Goal: Task Accomplishment & Management: Complete application form

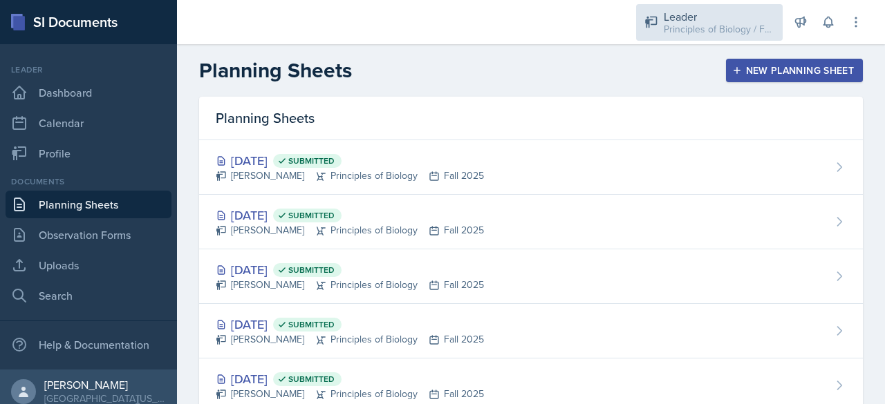
click at [693, 22] on div "Principles of Biology / Fall 2025" at bounding box center [718, 29] width 111 height 15
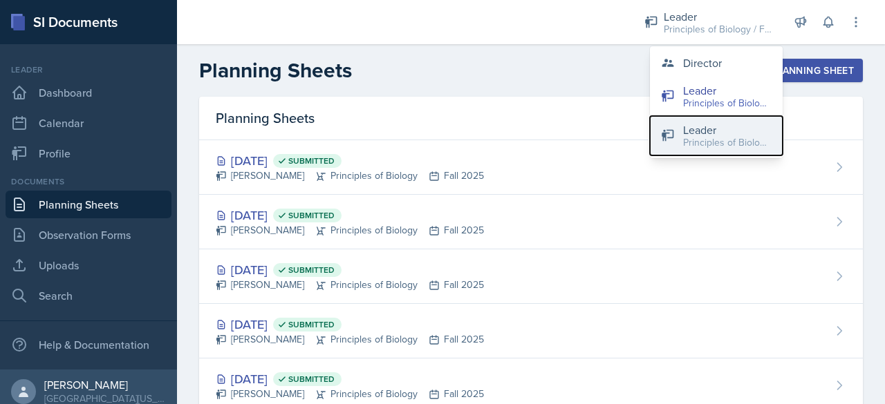
click at [688, 143] on div "Principles of Biology / Spring 2025" at bounding box center [727, 142] width 88 height 15
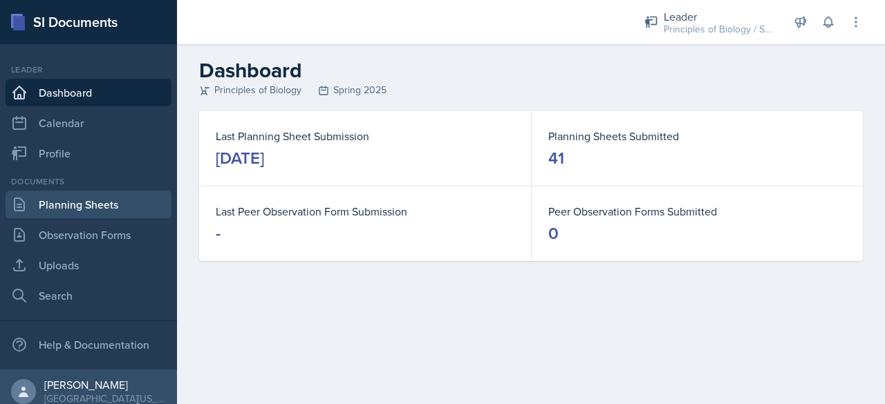
click at [55, 211] on link "Planning Sheets" at bounding box center [89, 205] width 166 height 28
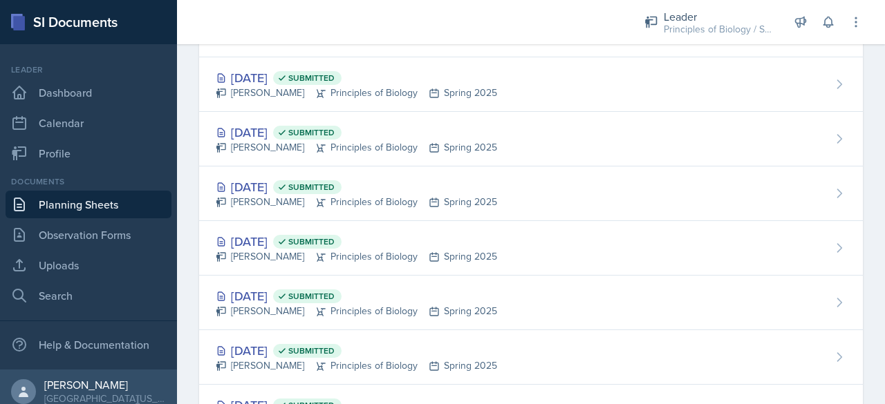
scroll to position [1612, 0]
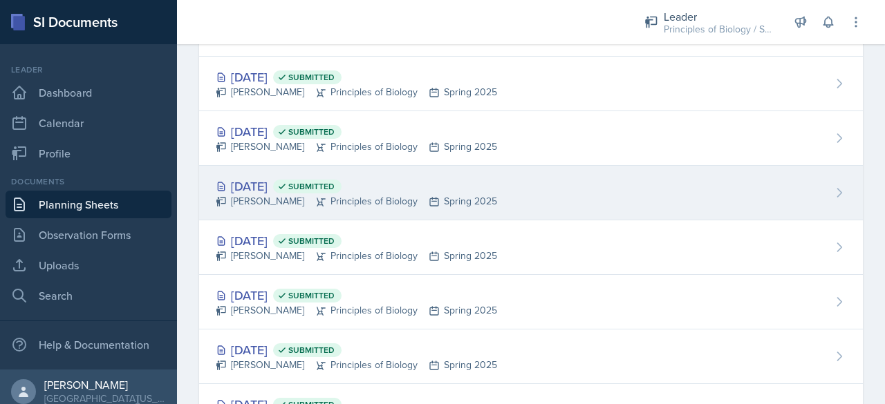
click at [236, 177] on div "[DATE] Submitted" at bounding box center [356, 186] width 281 height 19
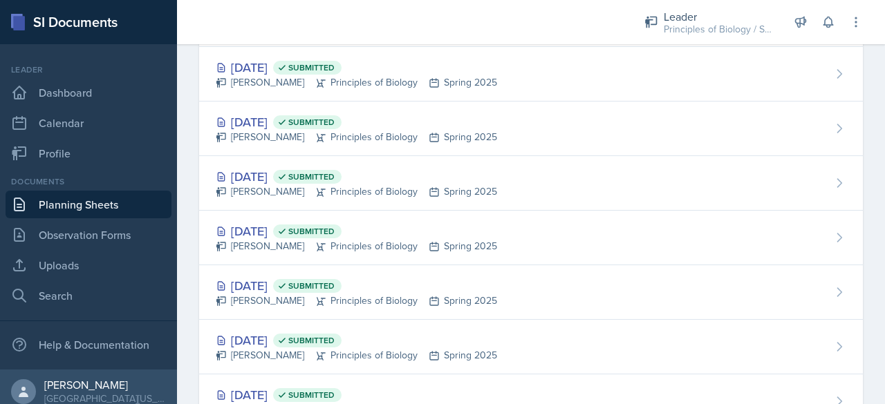
scroll to position [1520, 0]
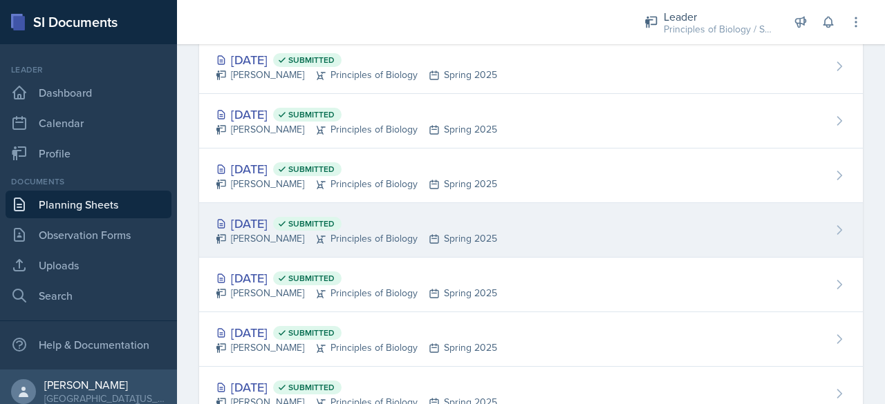
click at [261, 214] on div "[DATE] Submitted" at bounding box center [356, 223] width 281 height 19
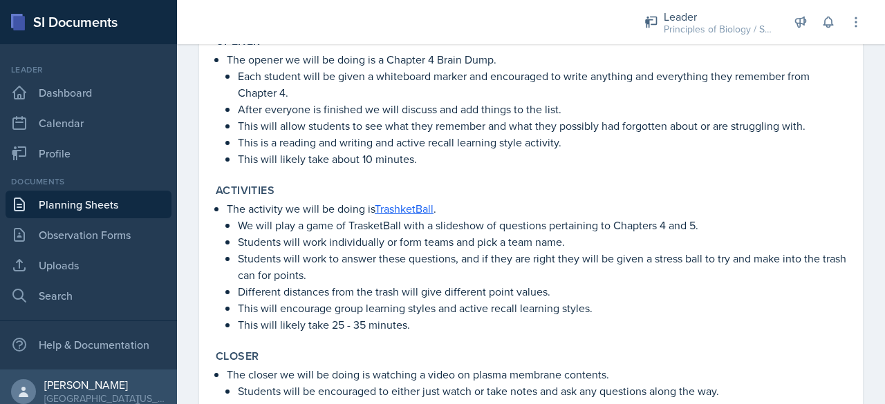
scroll to position [456, 0]
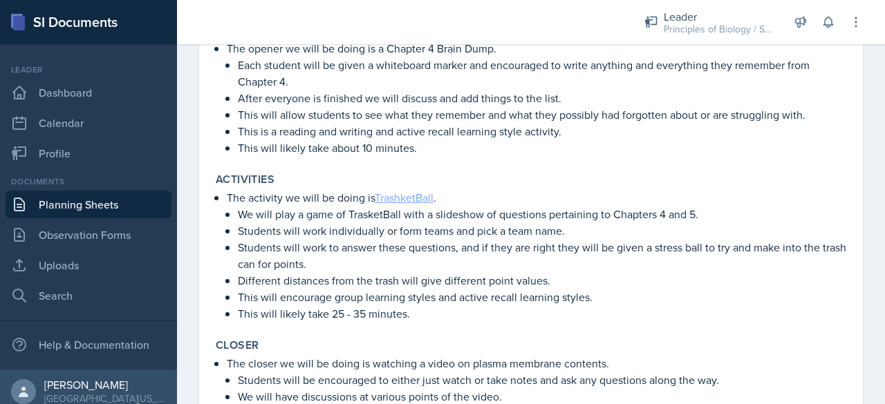
click at [404, 201] on link "TrashketBall" at bounding box center [404, 197] width 59 height 15
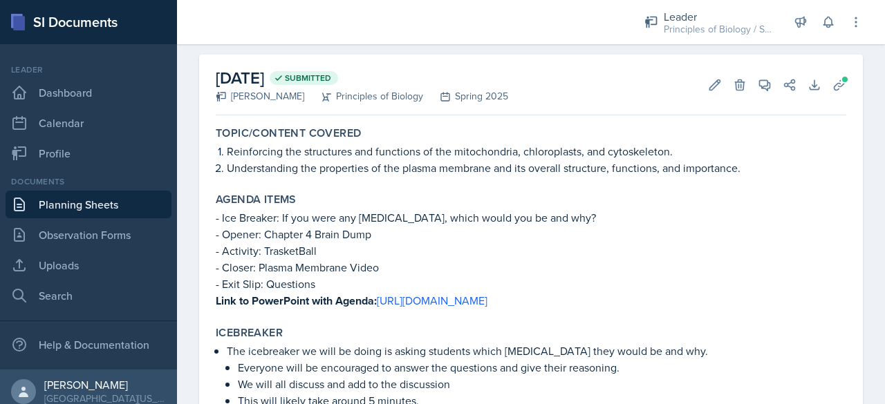
scroll to position [55, 0]
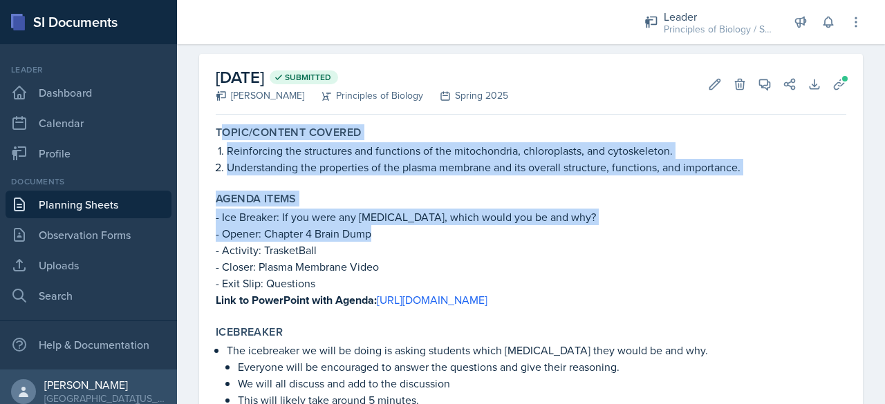
drag, startPoint x: 219, startPoint y: 131, endPoint x: 406, endPoint y: 207, distance: 201.5
click at [290, 164] on p "Understanding the properties of the plasma membrane and its overall structure, …" at bounding box center [536, 167] width 619 height 17
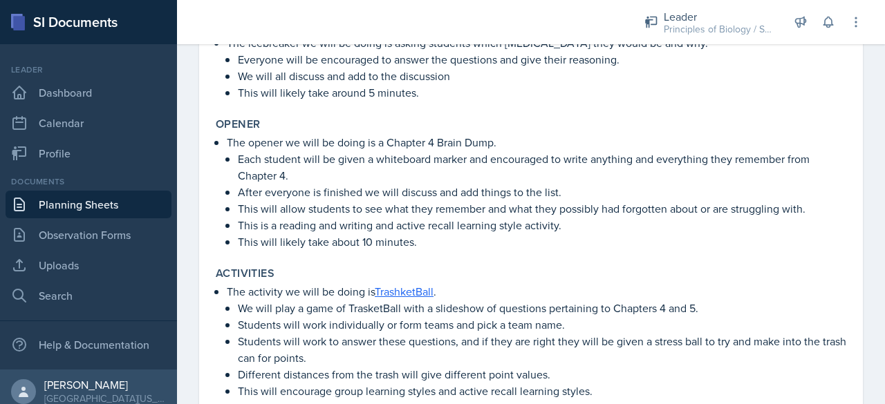
scroll to position [561, 0]
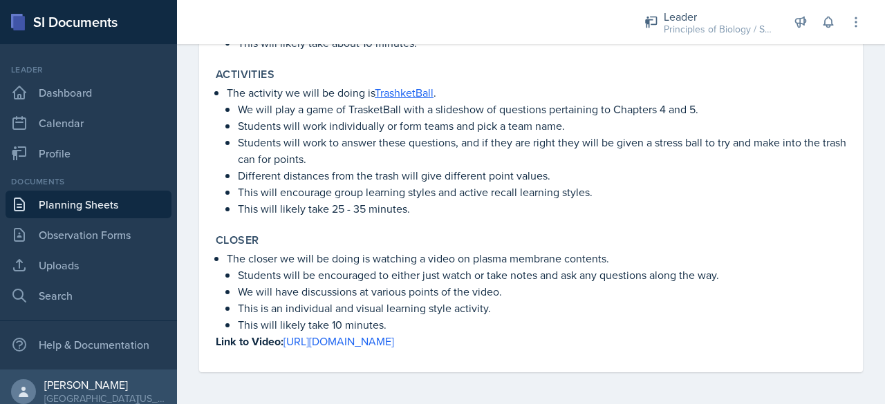
drag, startPoint x: 216, startPoint y: 131, endPoint x: 621, endPoint y: 437, distance: 507.6
click at [621, 404] on html "SI Documents Leader Dashboard Calendar Profile Documents Planning Sheets Observ…" at bounding box center [442, 202] width 885 height 404
copy div "Lorem/Ipsumdo Sitamet Consectetur adi elitseddoe tem incididun ut lab etdolorem…"
click at [88, 207] on link "Planning Sheets" at bounding box center [89, 205] width 166 height 28
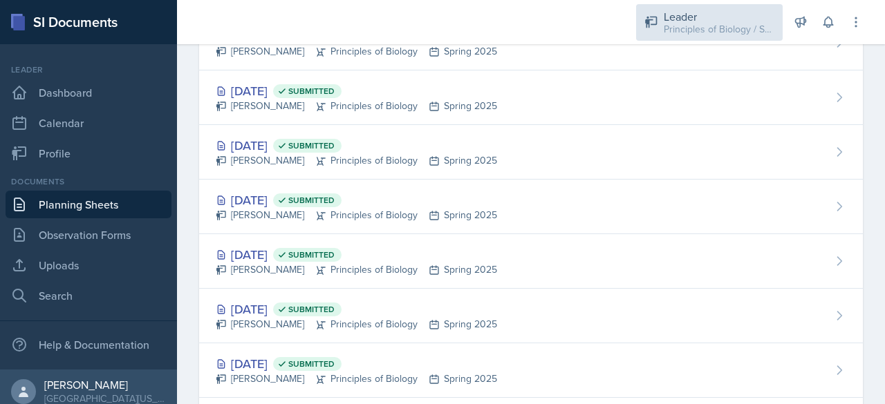
click at [723, 32] on div "Principles of Biology / Spring 2025" at bounding box center [718, 29] width 111 height 15
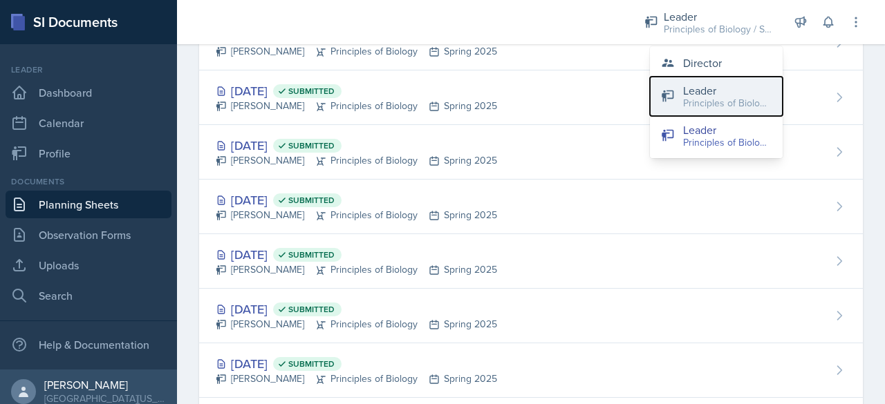
click at [702, 100] on div "Principles of Biology / Fall 2025" at bounding box center [727, 103] width 88 height 15
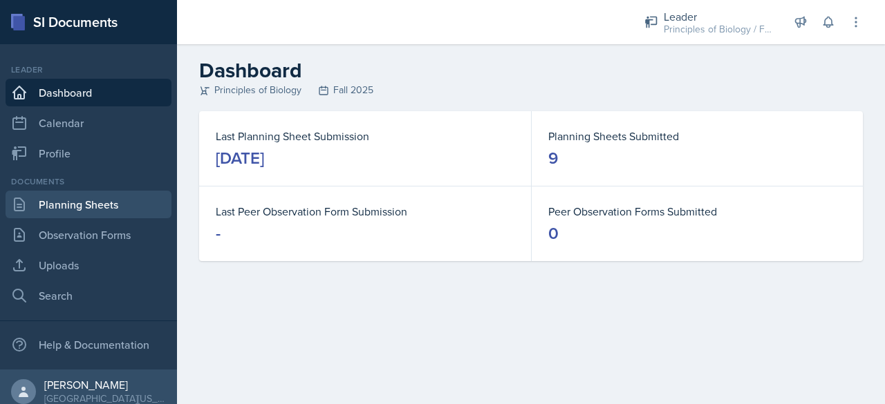
click at [37, 205] on link "Planning Sheets" at bounding box center [89, 205] width 166 height 28
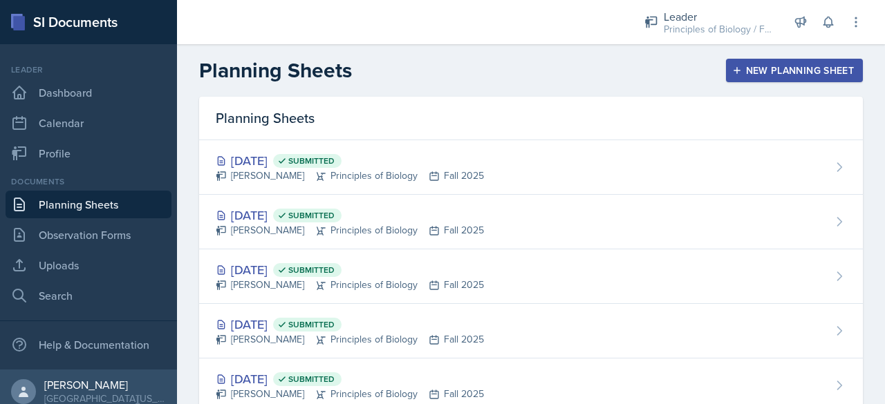
click at [753, 75] on div "New Planning Sheet" at bounding box center [794, 70] width 119 height 11
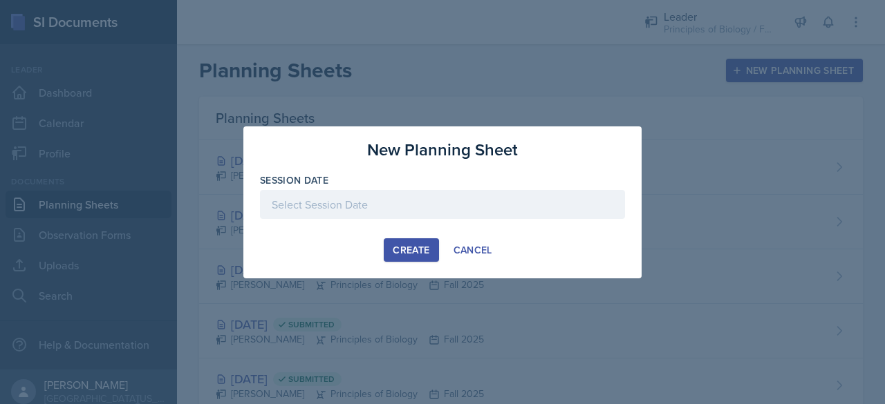
click at [415, 205] on div at bounding box center [442, 204] width 365 height 29
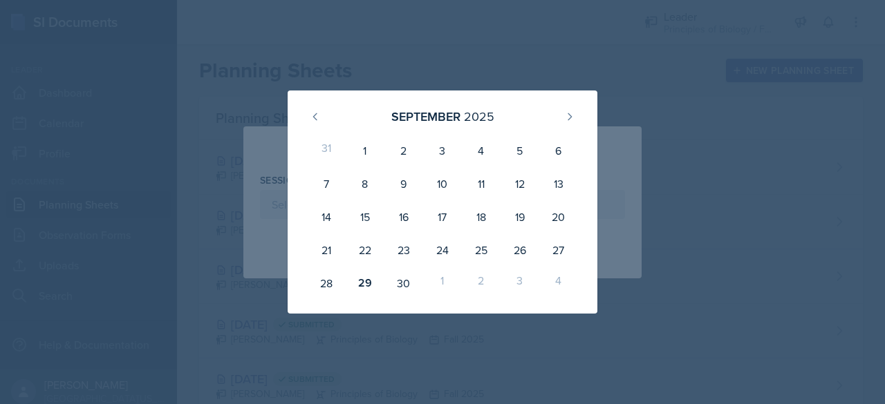
click at [393, 12] on div at bounding box center [442, 202] width 885 height 404
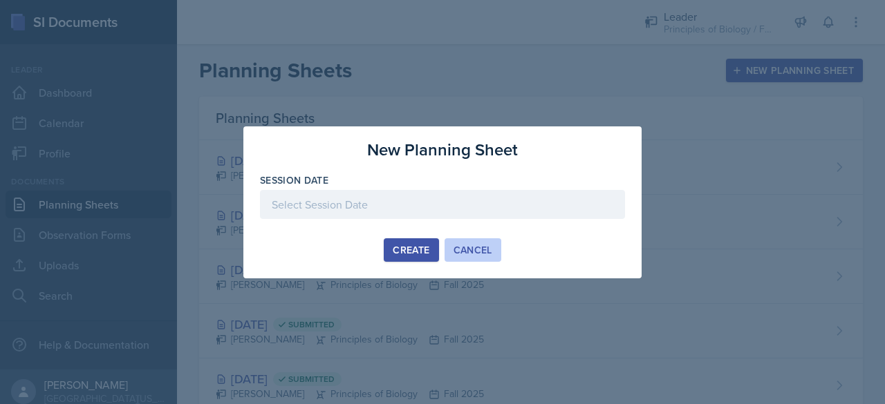
click at [480, 245] on div "Cancel" at bounding box center [472, 250] width 39 height 11
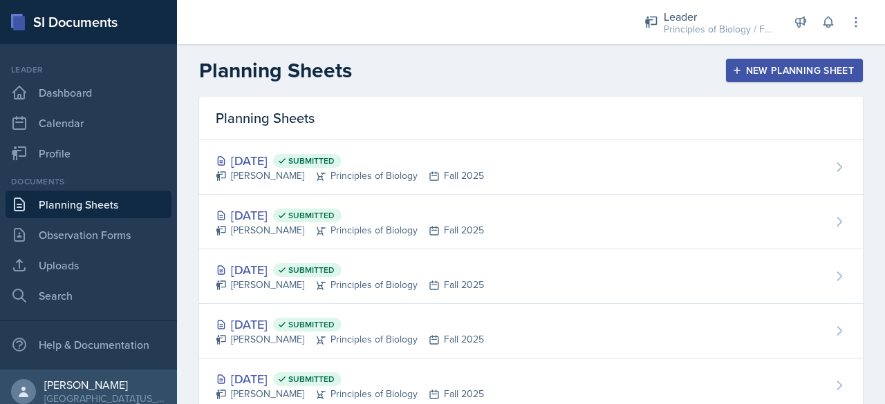
click at [757, 68] on div "New Planning Sheet" at bounding box center [794, 70] width 119 height 11
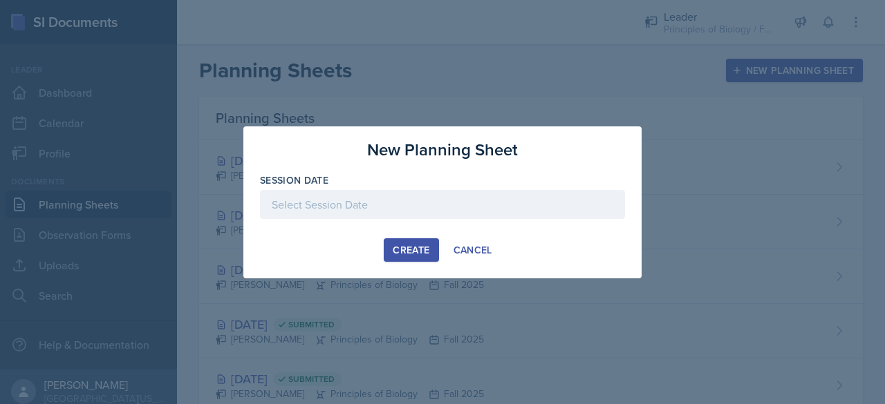
click at [420, 246] on div "Create" at bounding box center [411, 250] width 37 height 11
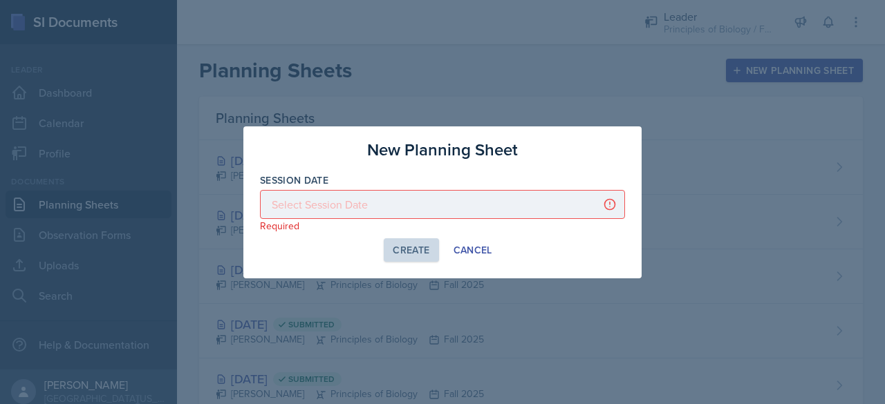
click at [397, 212] on div at bounding box center [442, 204] width 365 height 29
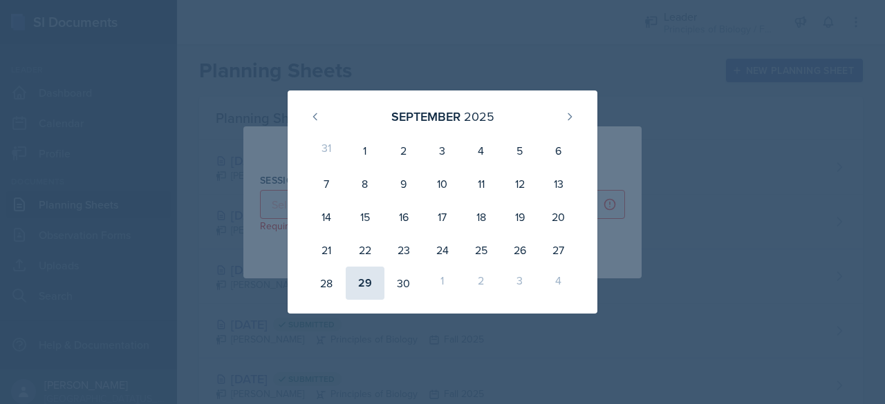
click at [359, 292] on div "29" at bounding box center [365, 283] width 39 height 33
type input "[DATE]"
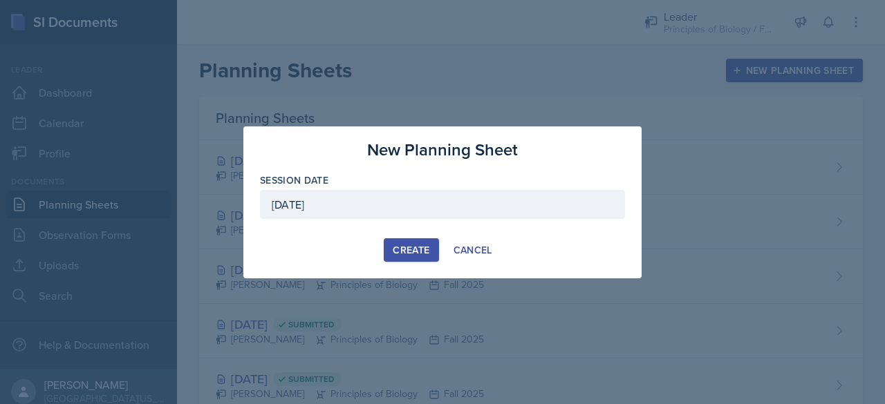
click at [399, 245] on div "Create" at bounding box center [411, 250] width 37 height 11
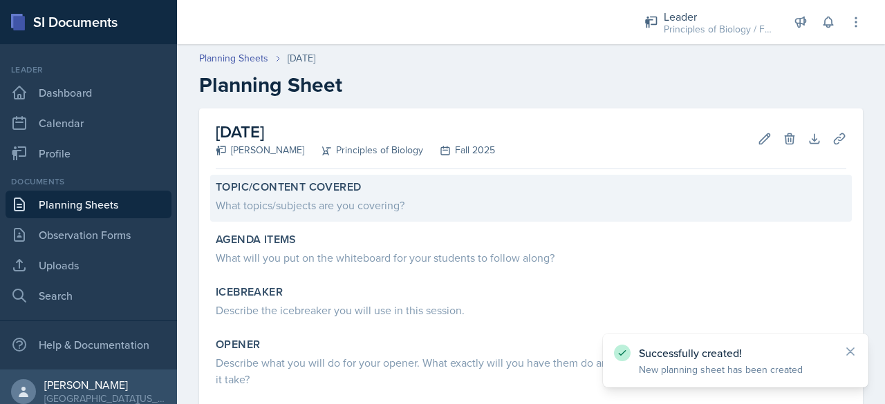
click at [286, 196] on div "What topics/subjects are you covering?" at bounding box center [531, 203] width 630 height 19
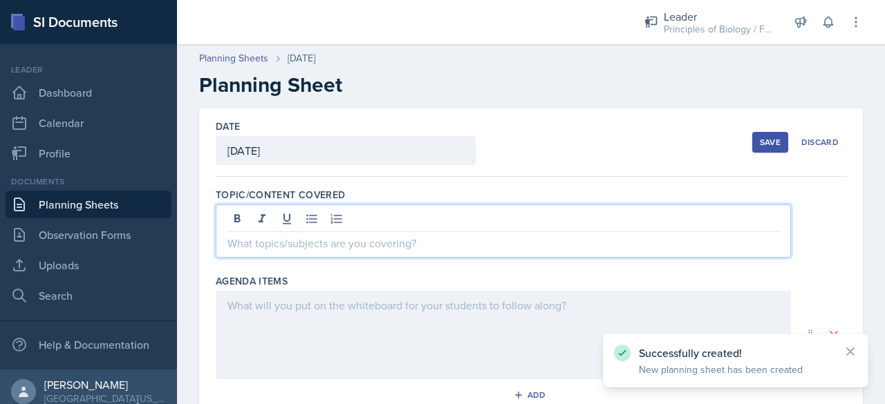
click at [267, 225] on div at bounding box center [503, 231] width 575 height 53
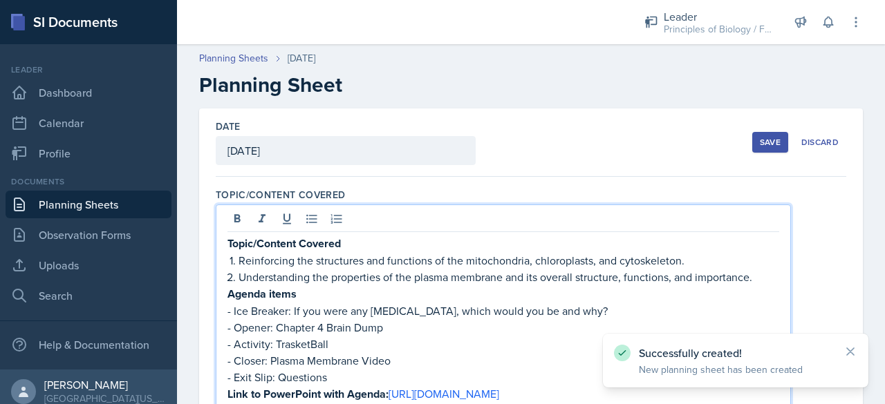
scroll to position [516, 0]
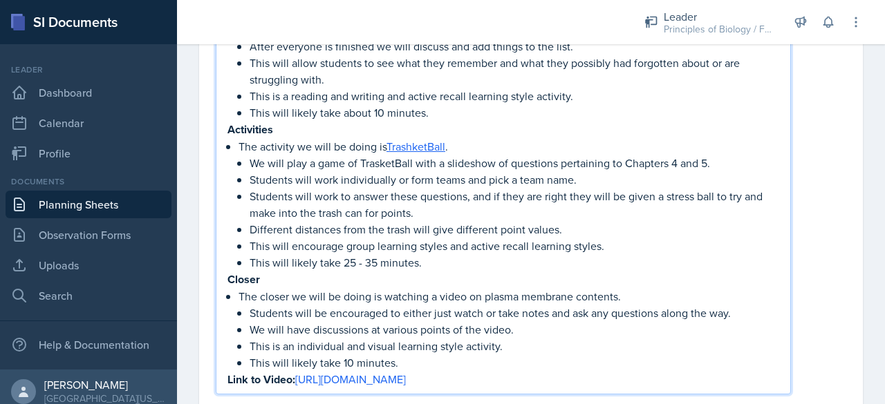
click at [267, 221] on p "Students will work to answer these questions, and if they are right they will b…" at bounding box center [513, 204] width 529 height 33
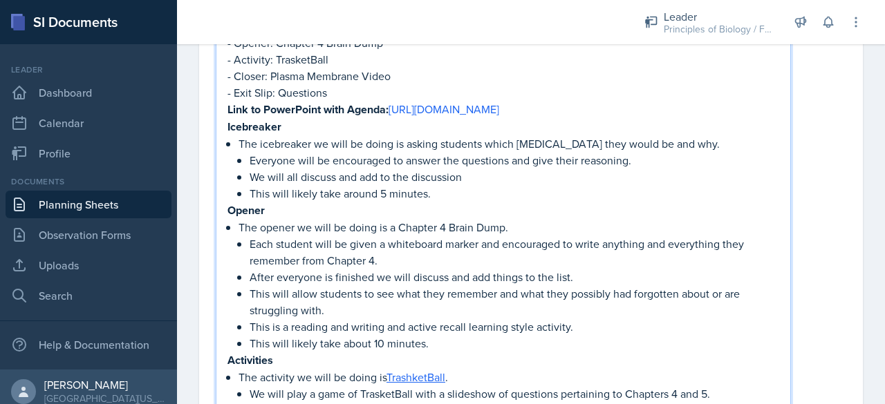
scroll to position [127, 0]
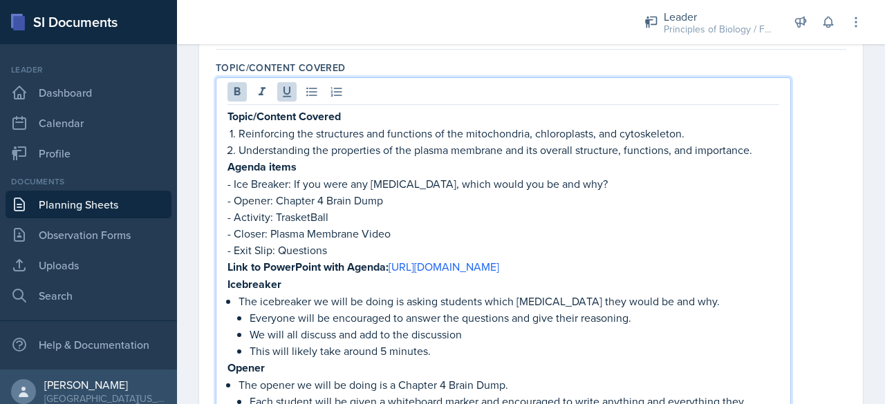
drag, startPoint x: 556, startPoint y: 291, endPoint x: 228, endPoint y: 169, distance: 350.1
copy div "Loremi dolor - Sit Ametcon: Ad eli sedd eiu temporinci, utlab etdol mag al eni …"
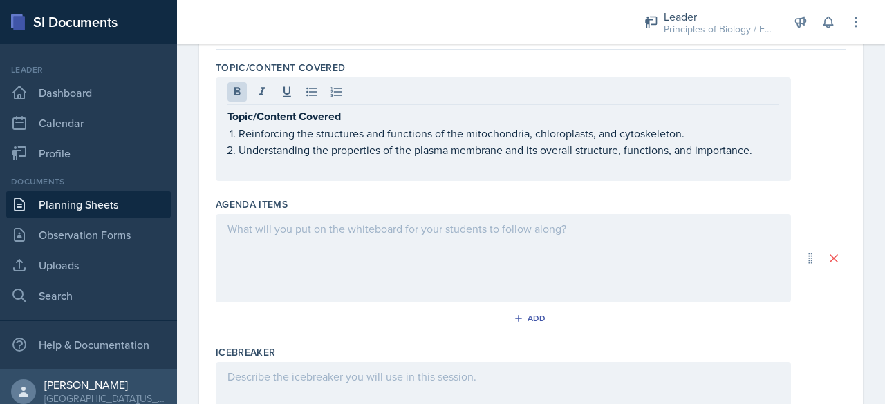
click at [252, 240] on div at bounding box center [503, 258] width 575 height 88
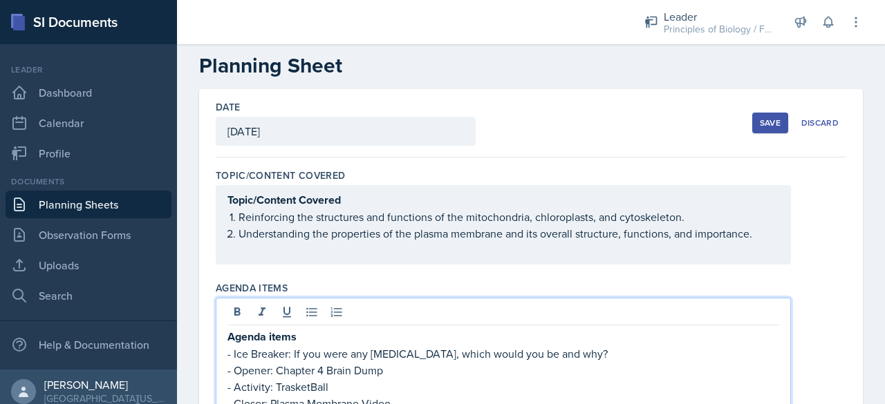
click at [254, 251] on p at bounding box center [502, 250] width 551 height 17
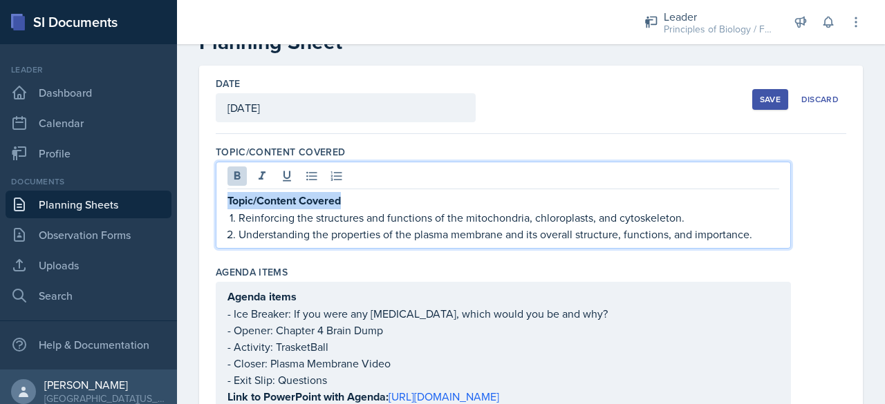
drag, startPoint x: 357, startPoint y: 204, endPoint x: 207, endPoint y: 186, distance: 151.0
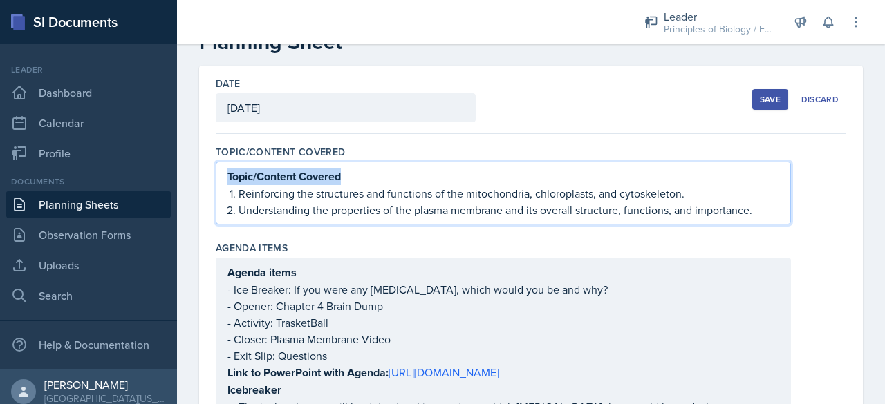
scroll to position [19, 0]
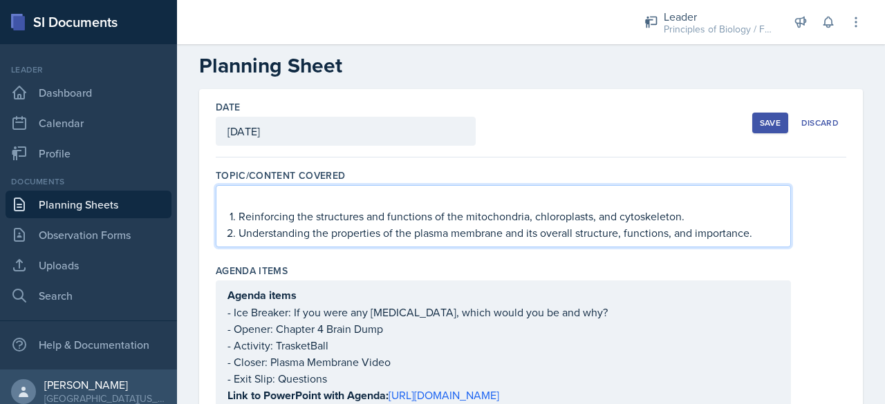
click at [238, 214] on li "Reinforcing the structures and functions of the mitochondria, chloroplasts, and…" at bounding box center [508, 216] width 540 height 17
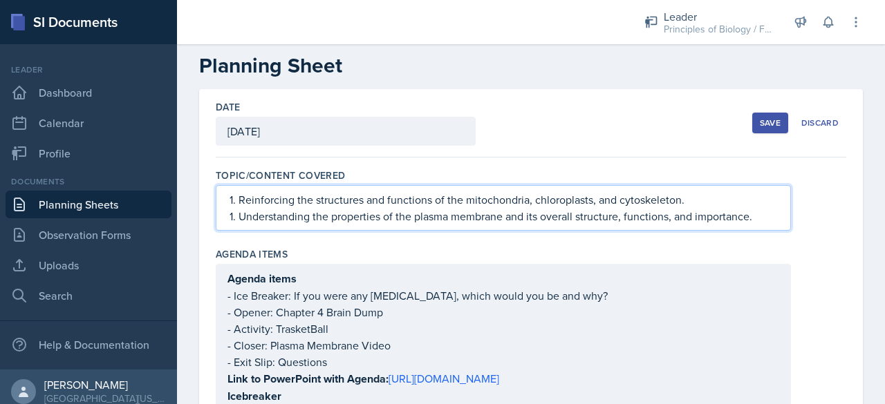
click at [238, 217] on li "Understanding the properties of the plasma membrane and its overall structure, …" at bounding box center [508, 216] width 540 height 17
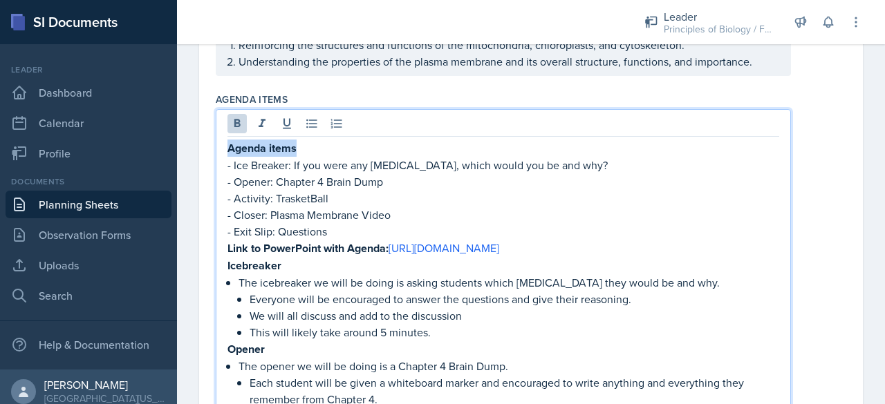
drag, startPoint x: 303, startPoint y: 146, endPoint x: 213, endPoint y: 140, distance: 90.0
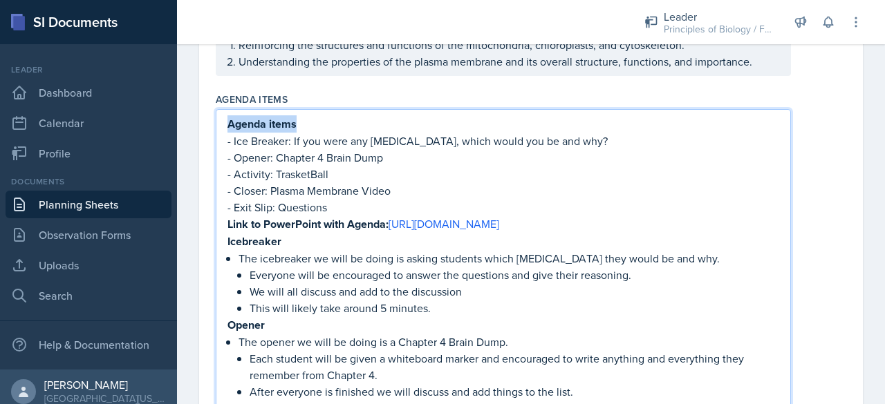
scroll to position [151, 0]
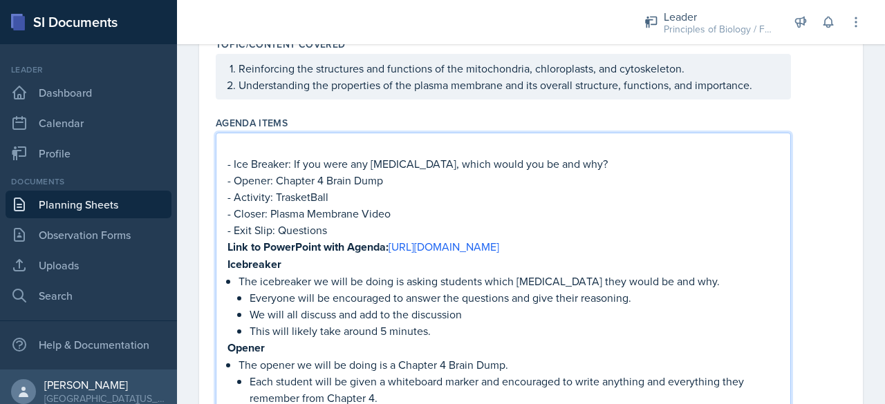
click at [235, 164] on p "- Ice Breaker: If you were any [MEDICAL_DATA], which would you be and why?" at bounding box center [502, 163] width 551 height 17
click at [232, 164] on p "- Ice Breaker: If you were any [MEDICAL_DATA], which would you be and why?" at bounding box center [502, 163] width 551 height 17
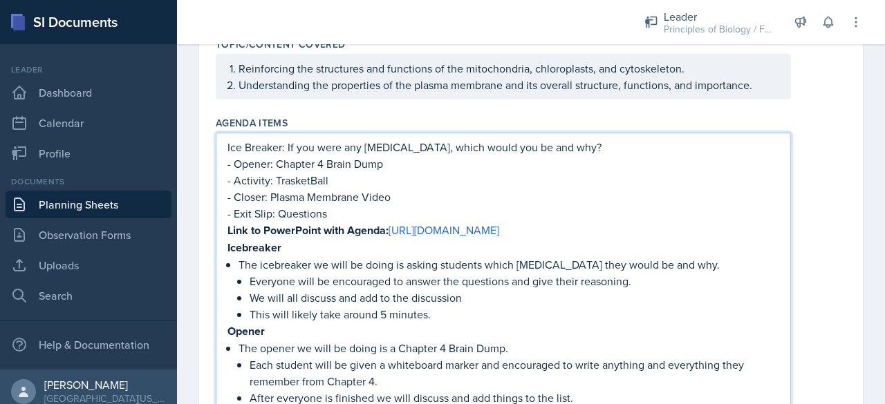
scroll to position [134, 0]
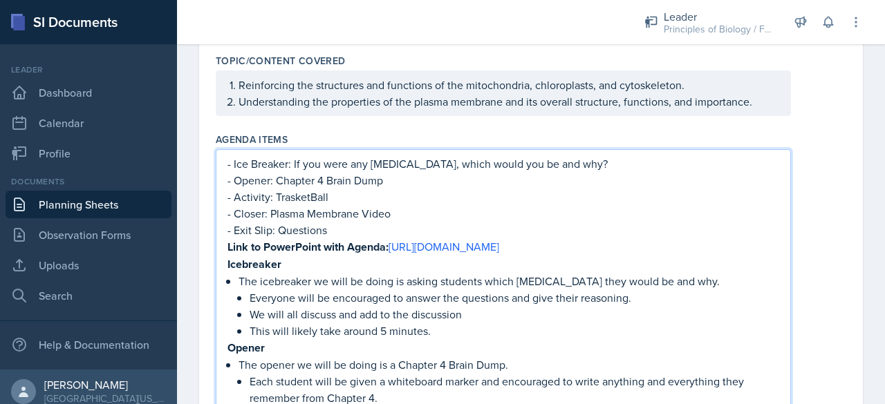
click at [321, 194] on p "- Activity: TrasketBall" at bounding box center [502, 197] width 551 height 17
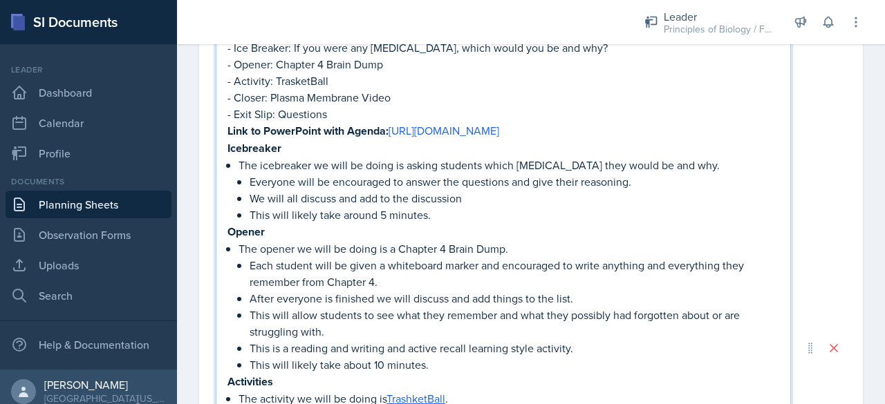
scroll to position [253, 0]
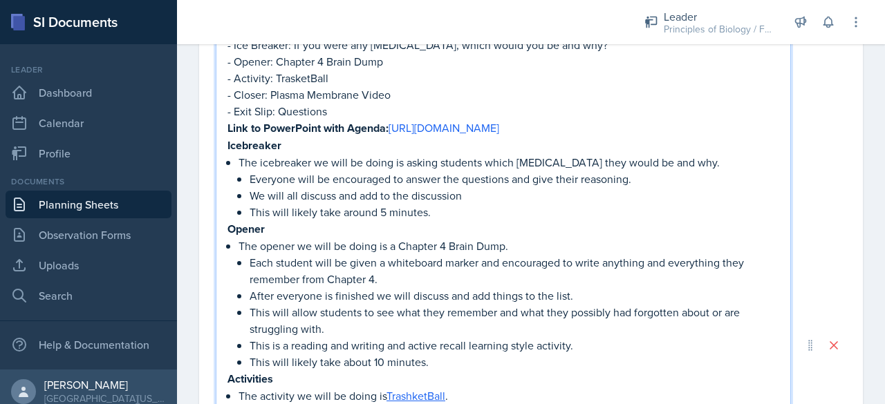
drag, startPoint x: 305, startPoint y: 143, endPoint x: 392, endPoint y: 122, distance: 88.8
click at [392, 122] on p "Link to PowerPoint with Agenda: [URL][DOMAIN_NAME]" at bounding box center [502, 128] width 551 height 17
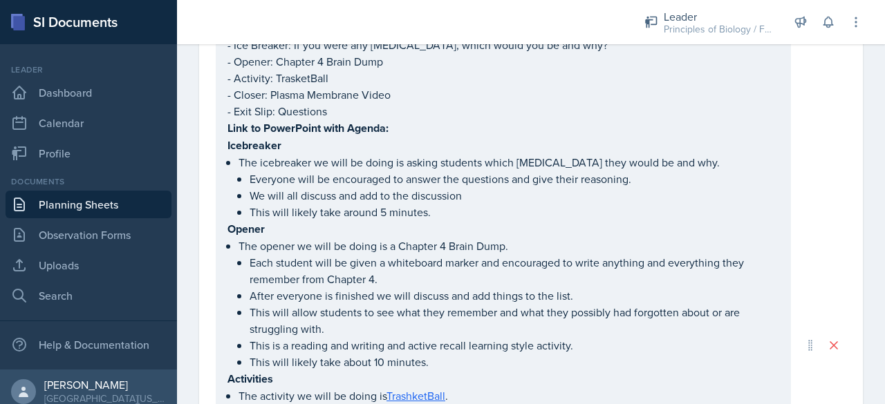
drag, startPoint x: 225, startPoint y: 143, endPoint x: 455, endPoint y: 235, distance: 247.8
click at [455, 235] on div "- Ice Breaker: If you were any [MEDICAL_DATA], which would you be and why? - Op…" at bounding box center [503, 345] width 575 height 630
drag, startPoint x: 225, startPoint y: 142, endPoint x: 337, endPoint y: 199, distance: 125.2
click at [337, 199] on div "- Ice Breaker: If you were any [MEDICAL_DATA], which would you be and why? - Op…" at bounding box center [503, 334] width 575 height 654
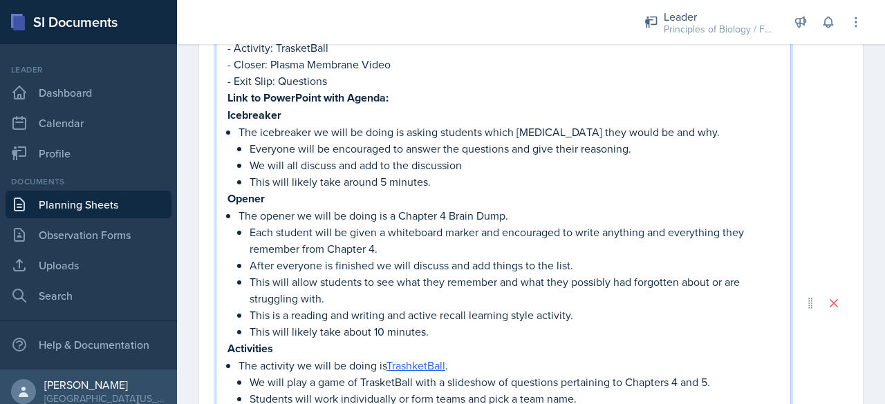
scroll to position [190, 0]
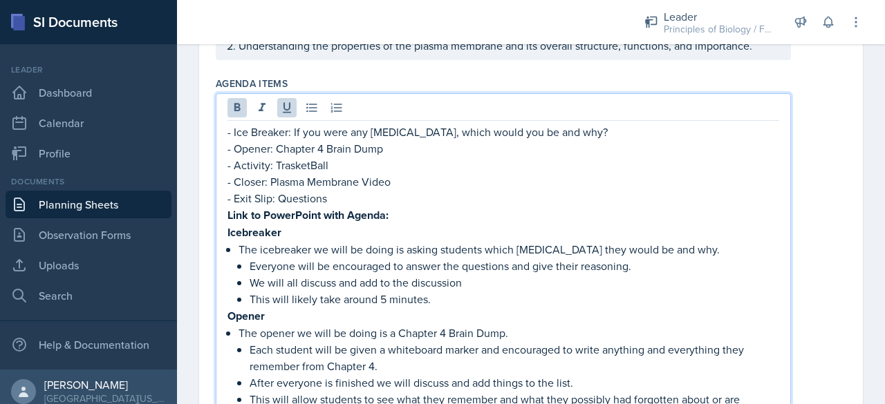
drag, startPoint x: 565, startPoint y: 375, endPoint x: 225, endPoint y: 229, distance: 370.3
copy div "Loremipsum Dol sitametcon ad elit se doeiu te incidi utlabore etdol magnaaliq e…"
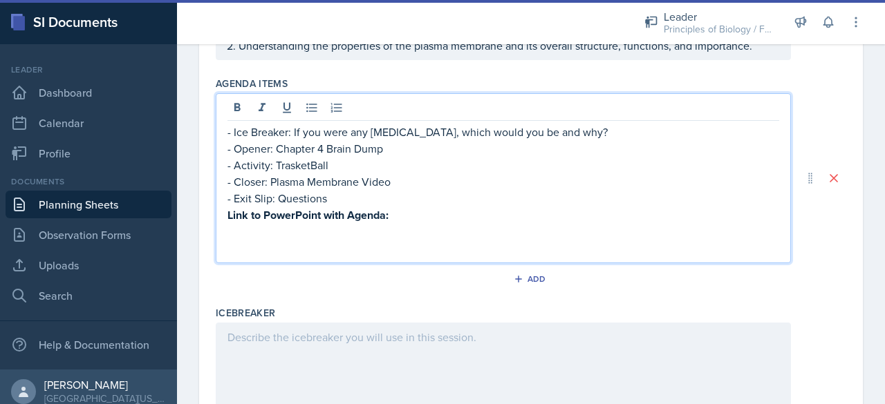
click at [231, 252] on p at bounding box center [502, 248] width 551 height 17
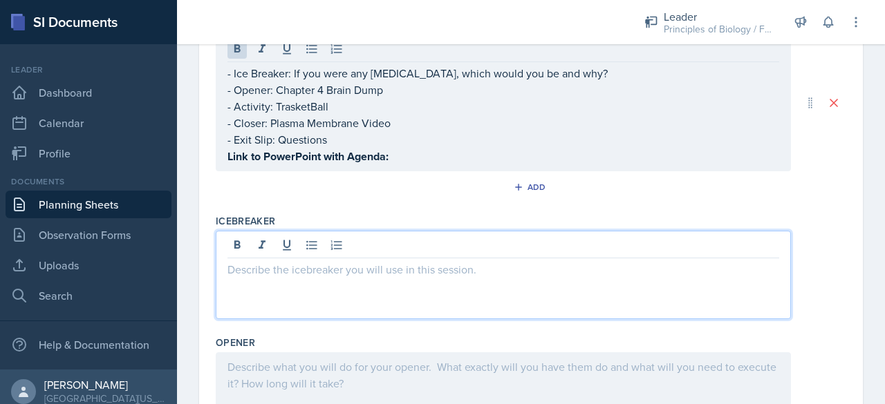
click at [240, 272] on p at bounding box center [502, 269] width 551 height 17
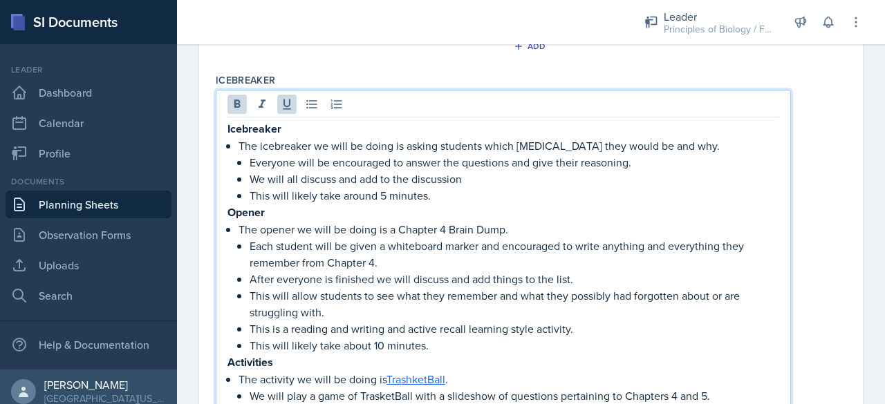
scroll to position [360, 0]
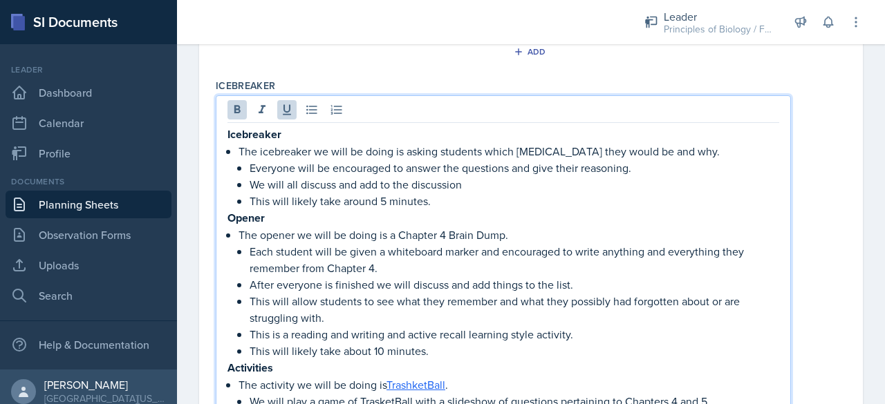
drag, startPoint x: 562, startPoint y: 216, endPoint x: 227, endPoint y: 210, distance: 335.2
click at [227, 210] on div "Icebreaker The icebreaker we will be doing is asking students which [MEDICAL_DA…" at bounding box center [502, 376] width 551 height 501
copy div "Loremi Dol sitame co adip el seddo ei t Incidid 2 Utlab Etdo. Magn aliquae admi…"
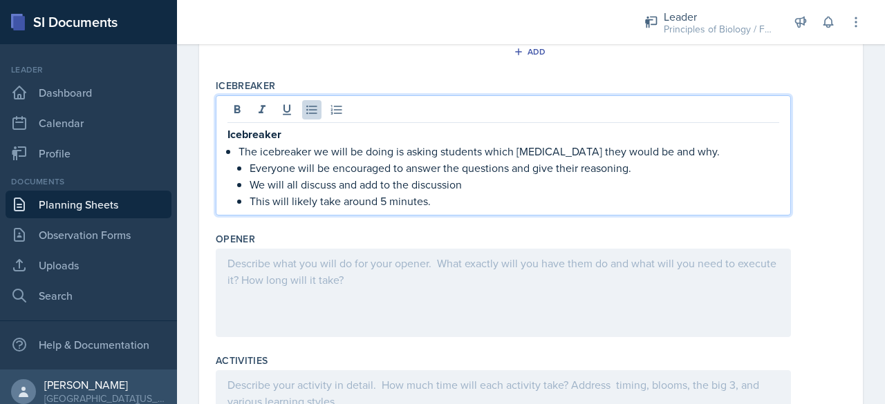
click at [249, 275] on div at bounding box center [503, 293] width 575 height 88
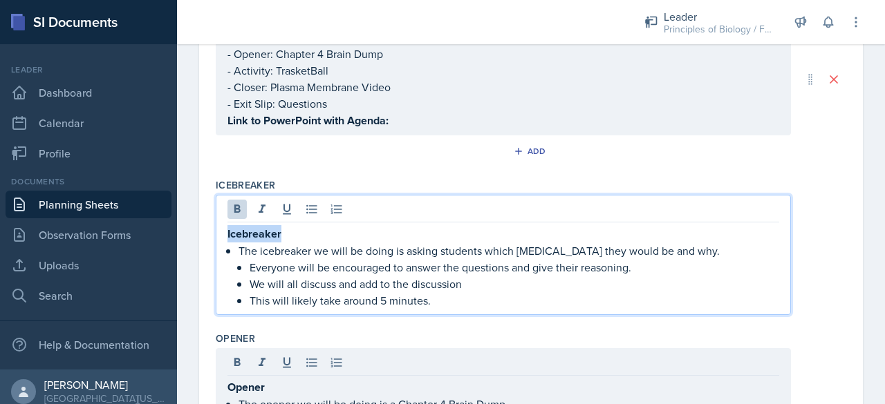
drag, startPoint x: 294, startPoint y: 231, endPoint x: 186, endPoint y: 218, distance: 109.4
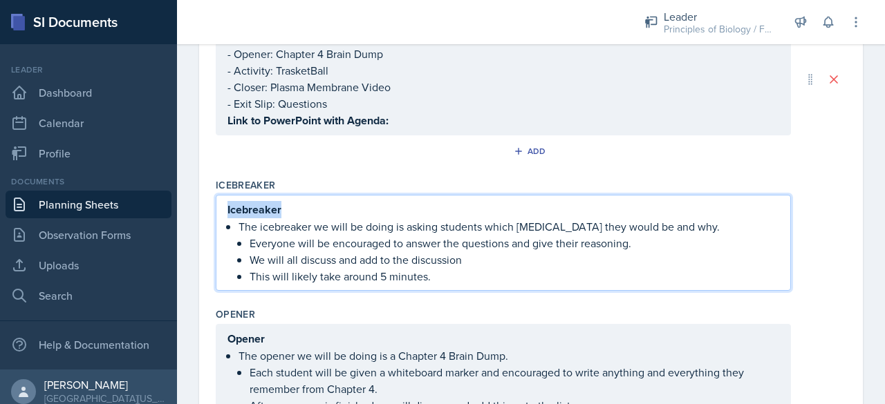
scroll to position [236, 0]
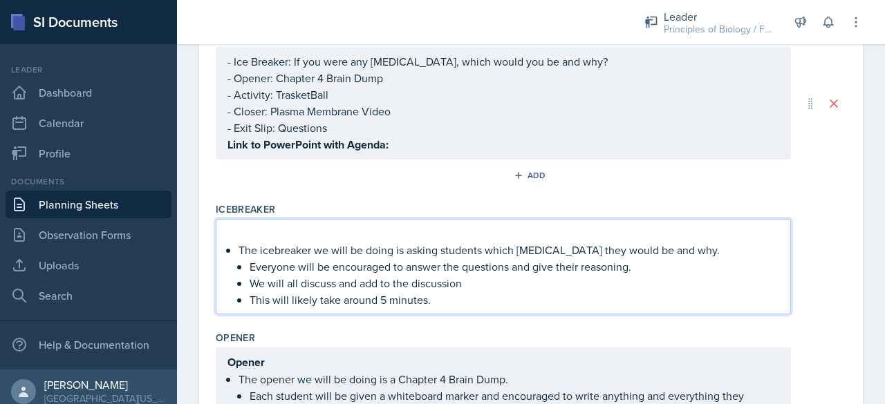
click at [235, 243] on div "The icebreaker we will be doing is asking students which [MEDICAL_DATA] they wo…" at bounding box center [502, 266] width 551 height 83
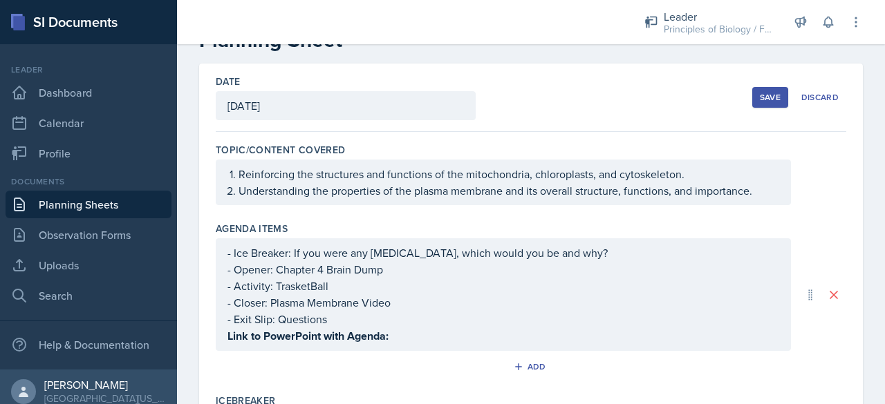
scroll to position [0, 0]
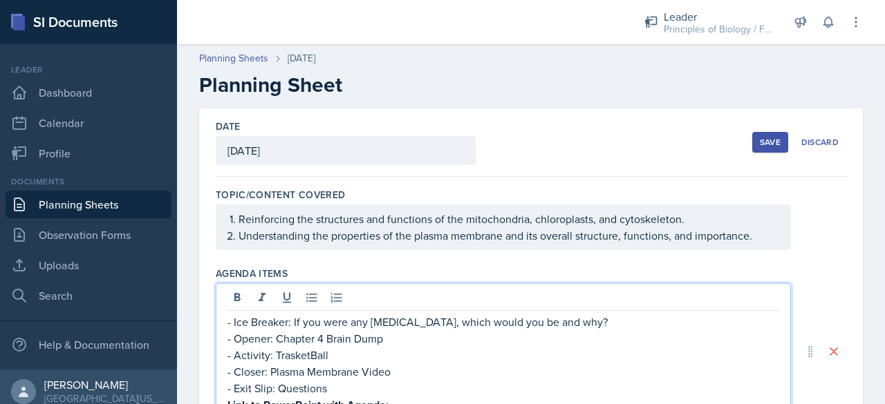
click at [420, 298] on div "- Ice Breaker: If you were any [MEDICAL_DATA], which would you be and why? - Op…" at bounding box center [503, 351] width 575 height 137
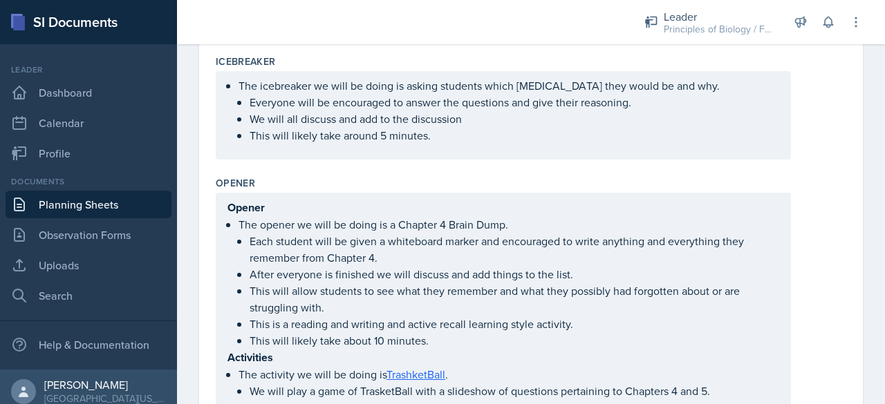
scroll to position [423, 0]
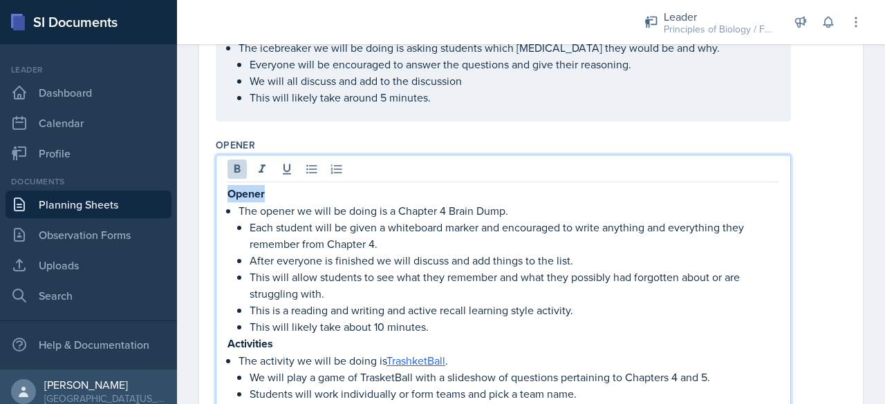
drag, startPoint x: 267, startPoint y: 194, endPoint x: 199, endPoint y: 183, distance: 68.6
click at [199, 183] on div "Date [DATE] [DATE] 31 1 2 3 4 5 6 7 8 9 10 11 12 13 14 15 16 17 18 19 20 21 22 …" at bounding box center [530, 302] width 663 height 1281
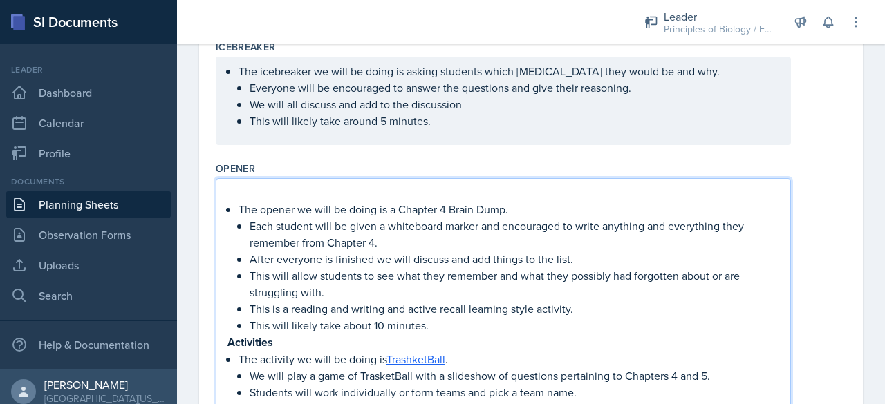
click at [239, 205] on p "The opener we will be doing is a Chapter 4 Brain Dump." at bounding box center [508, 209] width 540 height 17
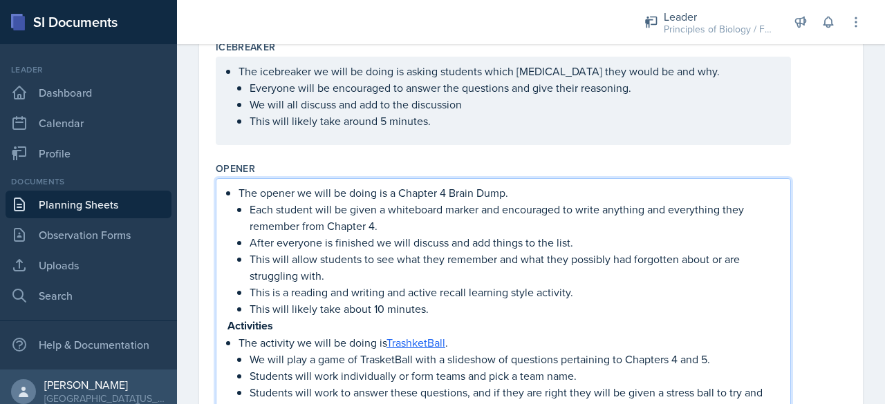
scroll to position [382, 0]
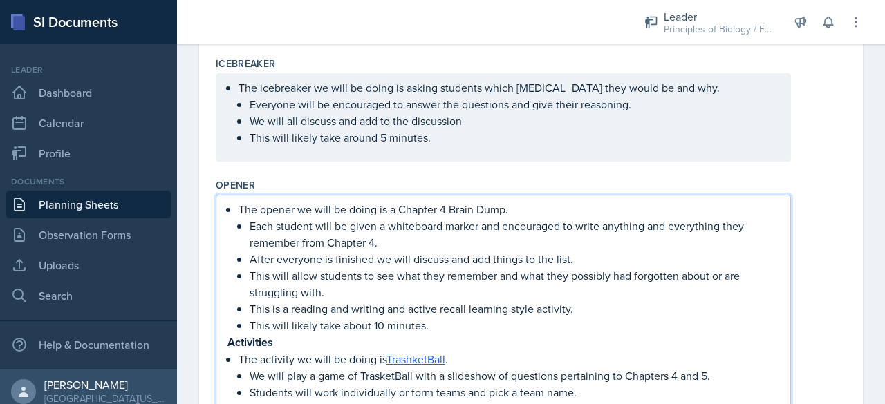
click at [357, 257] on p "After everyone is finished we will discuss and add things to the list." at bounding box center [513, 259] width 529 height 17
click at [580, 276] on p "This will allow students to see what they remember and what they possibly had f…" at bounding box center [513, 283] width 529 height 33
click at [621, 276] on p "This will allow students to see what they remember and what they possibly had f…" at bounding box center [513, 283] width 529 height 33
click at [332, 308] on p "This is a reading and writing and active recall learning style activity." at bounding box center [513, 309] width 529 height 17
click at [374, 310] on p "This is a reading, writing and active recall learning style activity." at bounding box center [513, 309] width 529 height 17
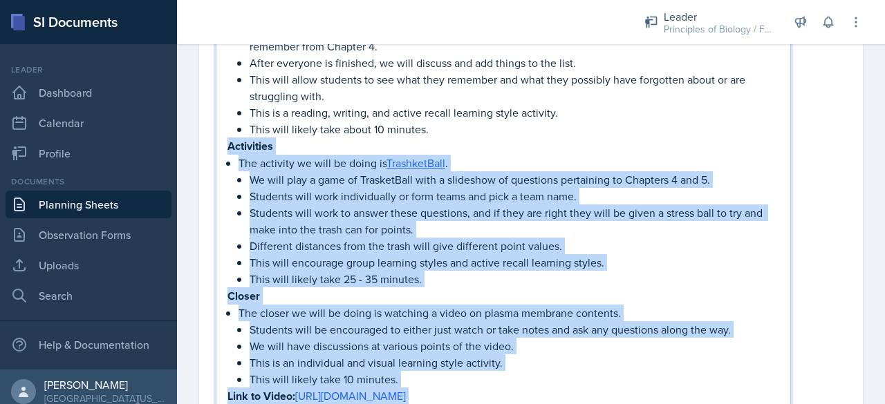
scroll to position [818, 0]
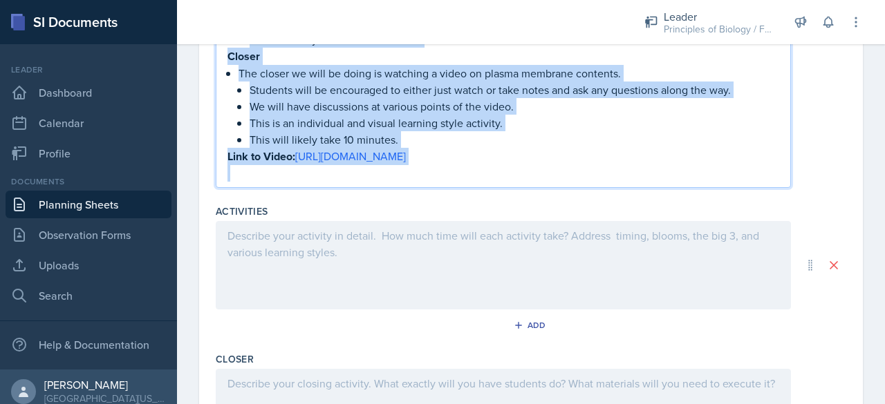
drag, startPoint x: 227, startPoint y: 223, endPoint x: 531, endPoint y: 283, distance: 309.9
copy div "Activities The activity we will be doing is TrashketBall . We will play a game …"
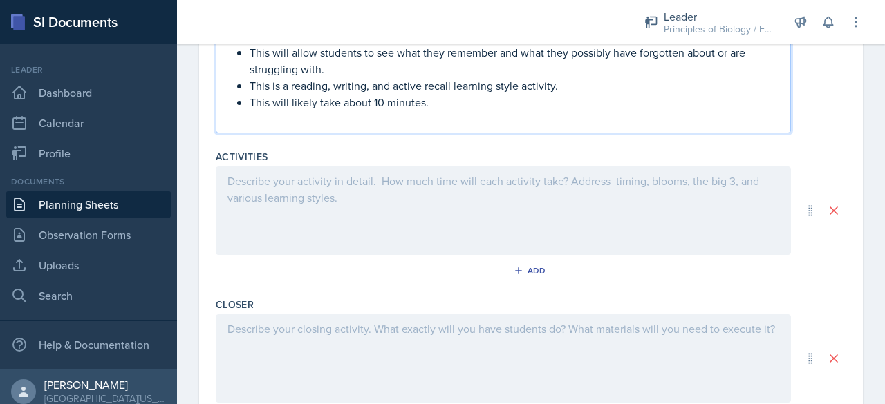
scroll to position [574, 0]
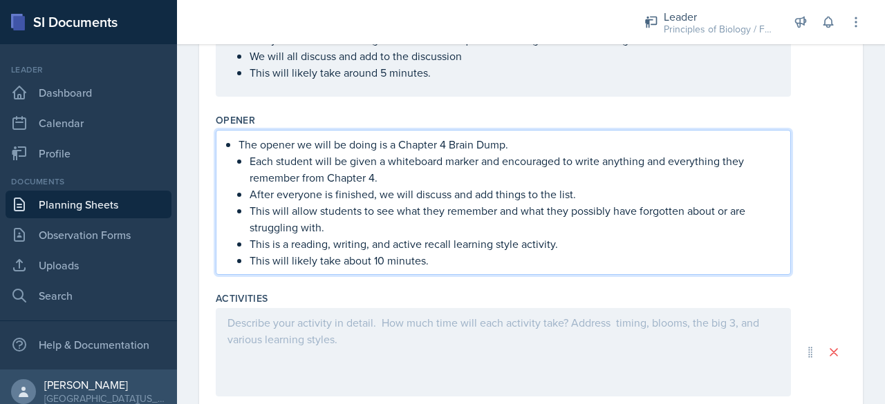
click at [340, 339] on div at bounding box center [503, 352] width 575 height 88
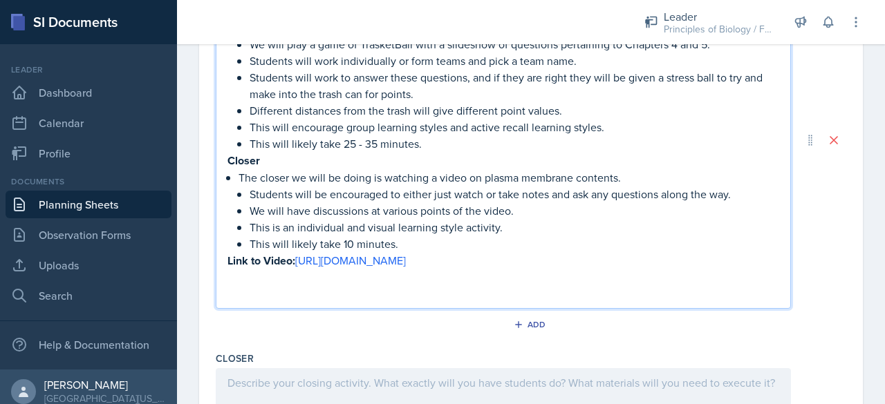
scroll to position [788, 0]
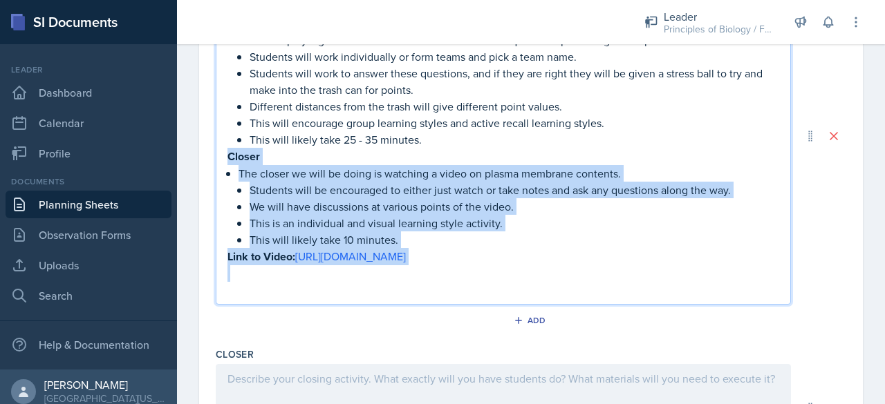
drag, startPoint x: 422, startPoint y: 275, endPoint x: 213, endPoint y: 150, distance: 243.3
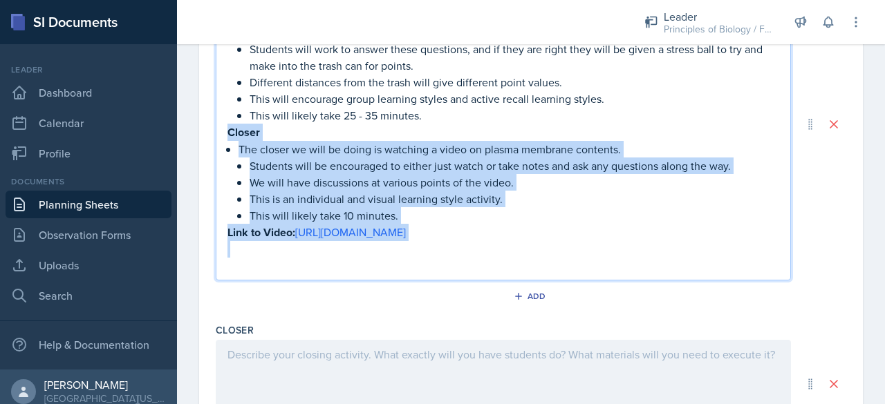
scroll to position [764, 0]
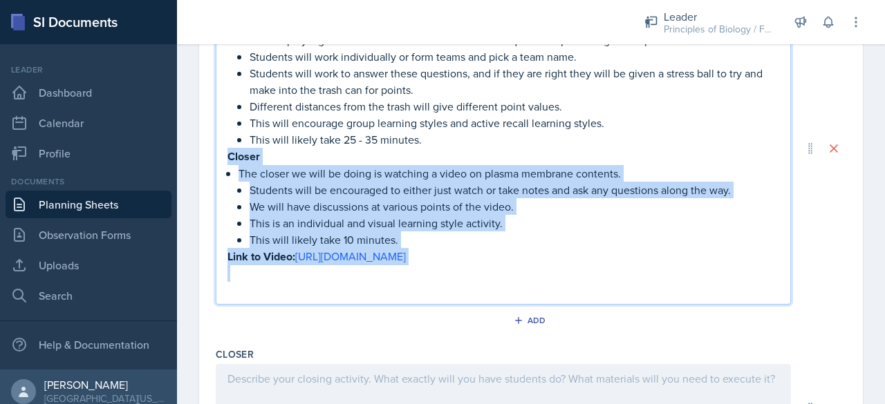
copy div "Closer The closer we will be doing is watching a video on plasma membrane conte…"
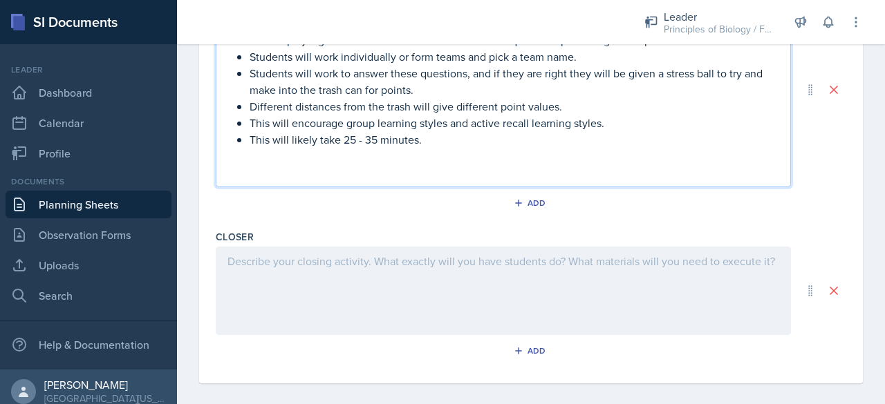
scroll to position [771, 0]
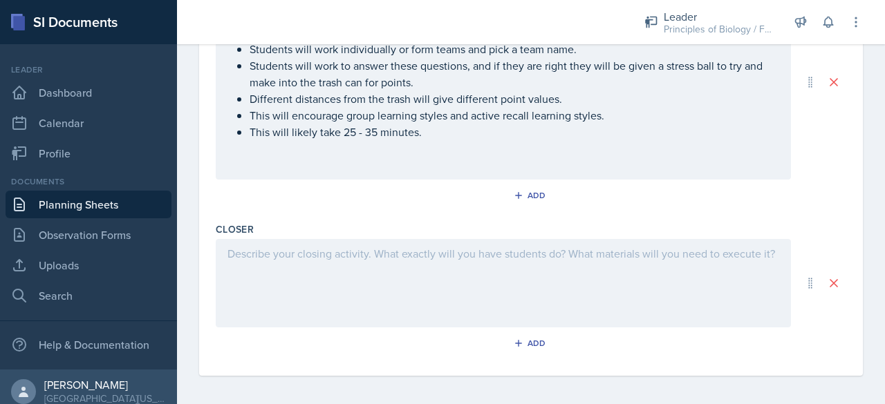
click at [271, 263] on div at bounding box center [503, 283] width 575 height 88
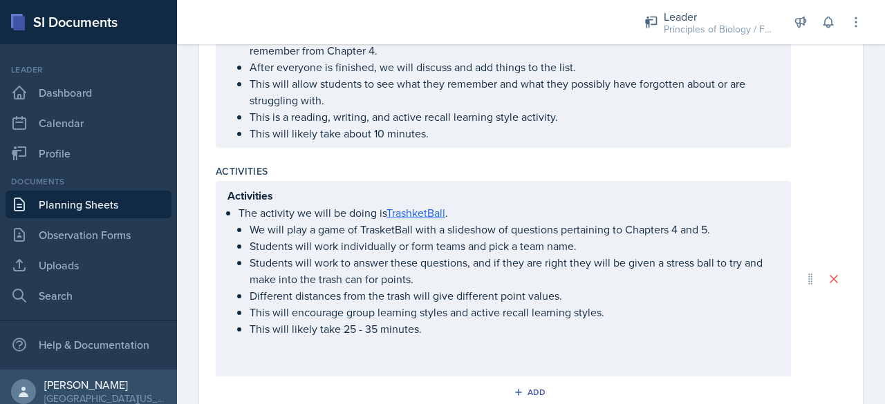
click at [285, 189] on p "Activities" at bounding box center [502, 195] width 551 height 17
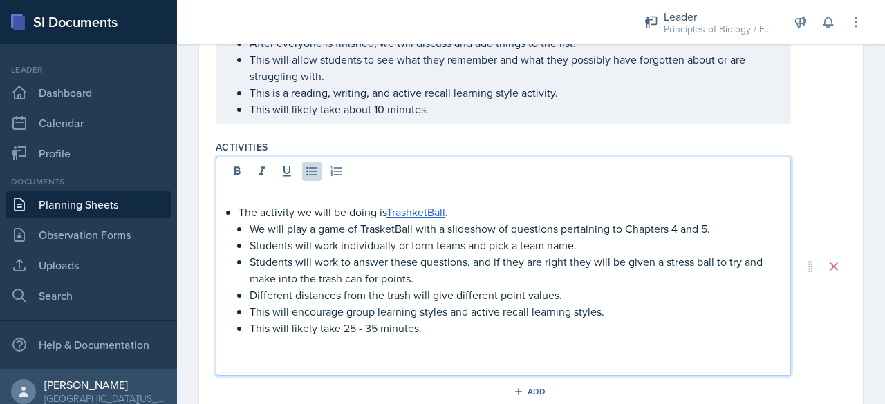
click at [240, 208] on p "The activity we will be doing is TrashketBall ." at bounding box center [508, 212] width 540 height 17
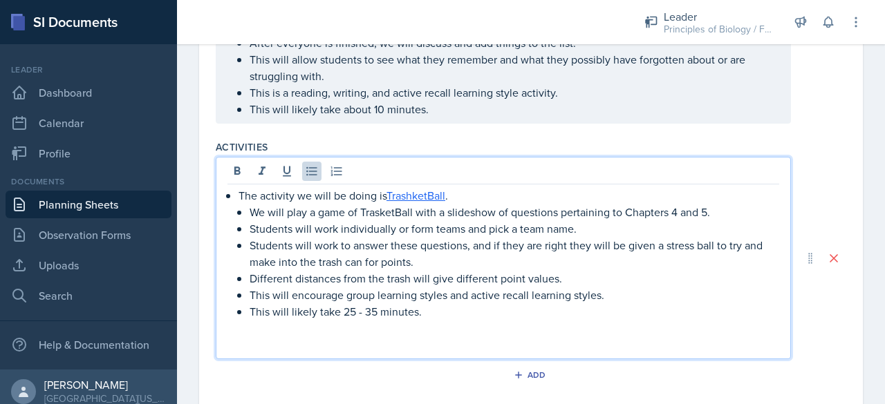
click at [263, 341] on p at bounding box center [502, 345] width 551 height 17
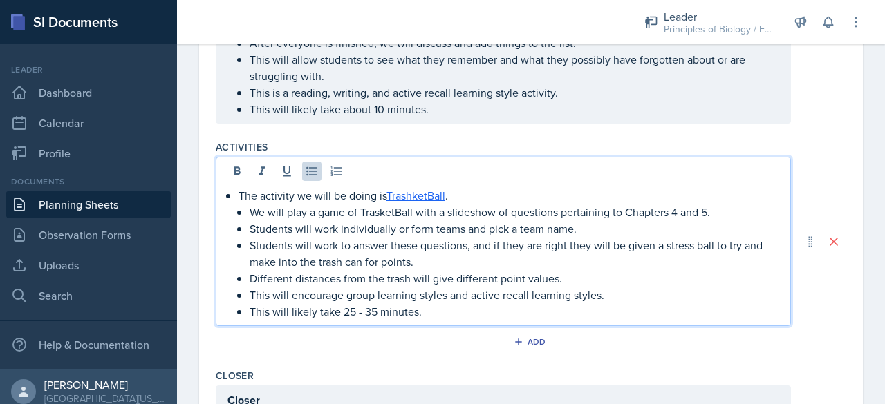
click at [554, 243] on p "Students will work to answer these questions, and if they are right they will b…" at bounding box center [513, 253] width 529 height 33
click at [592, 209] on p "We will play a game of TrasketBall with a slideshow of questions pertaining to …" at bounding box center [513, 212] width 529 height 17
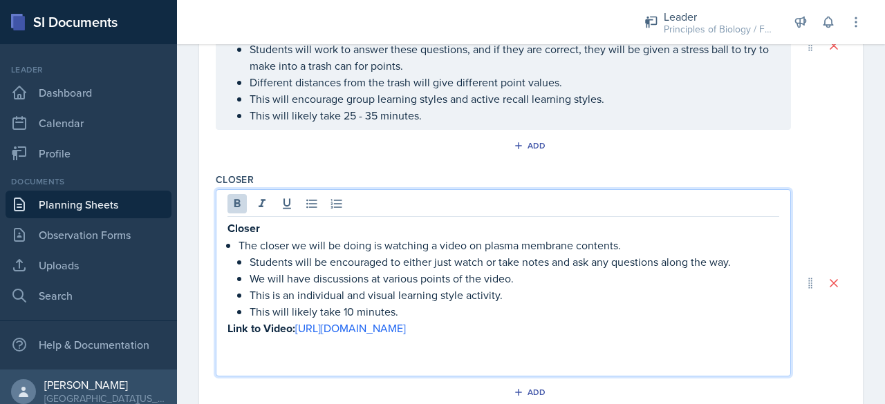
click at [289, 220] on p "Closer" at bounding box center [502, 228] width 551 height 17
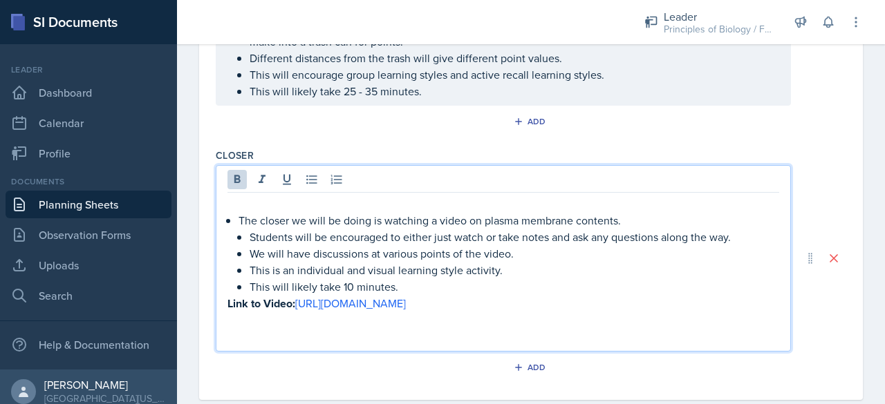
click at [270, 321] on p at bounding box center [502, 320] width 551 height 17
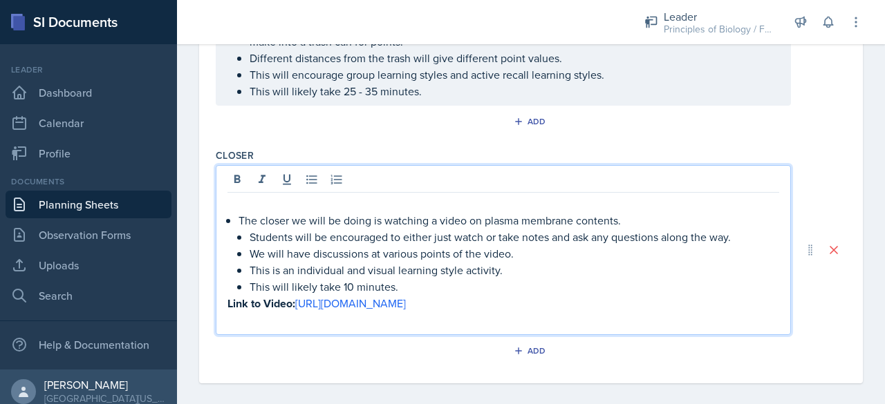
click at [270, 321] on p at bounding box center [502, 320] width 551 height 17
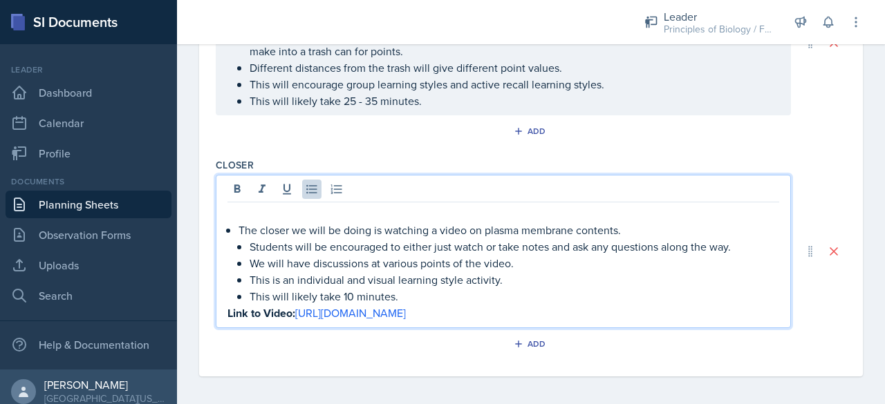
click at [405, 293] on p "This will likely take 10 minutes." at bounding box center [513, 296] width 529 height 17
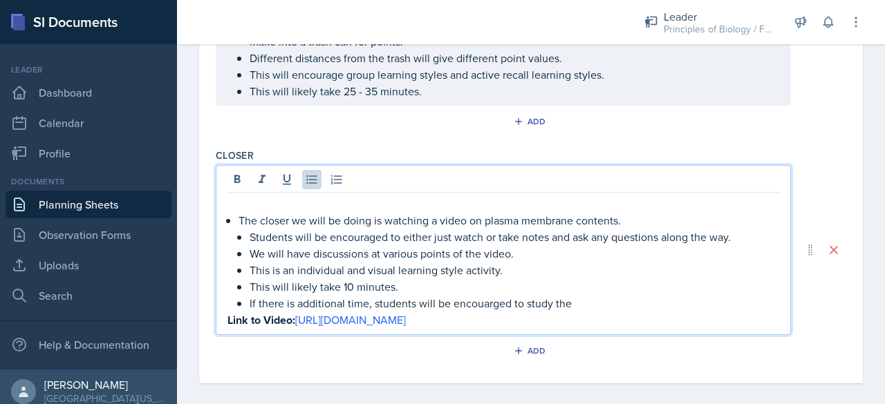
click at [488, 303] on p "If there is additional time, students will be encouarged to study the" at bounding box center [513, 303] width 529 height 17
click at [457, 248] on p "We will have discussions at various points of the video." at bounding box center [513, 253] width 529 height 17
click at [480, 298] on p "If there is additional time, students will be encouarged to study the" at bounding box center [513, 303] width 529 height 17
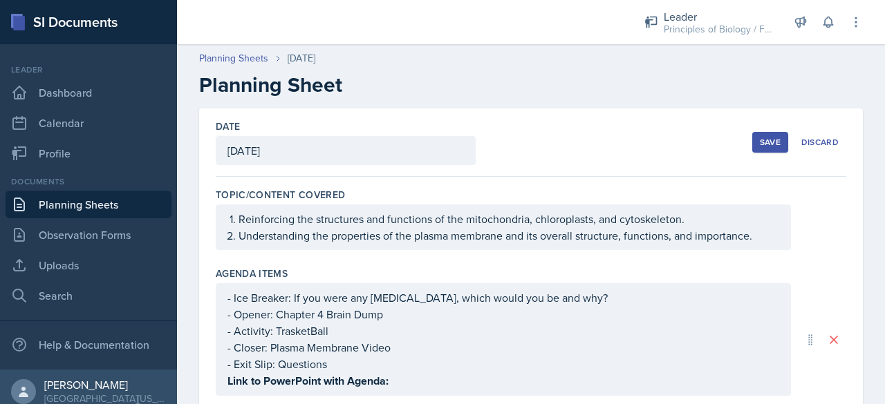
click at [759, 142] on div "Save" at bounding box center [769, 142] width 21 height 11
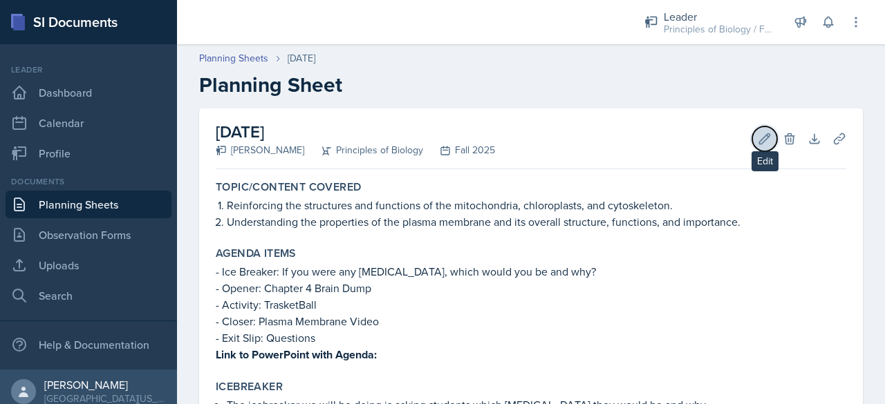
click at [759, 143] on icon at bounding box center [764, 138] width 10 height 10
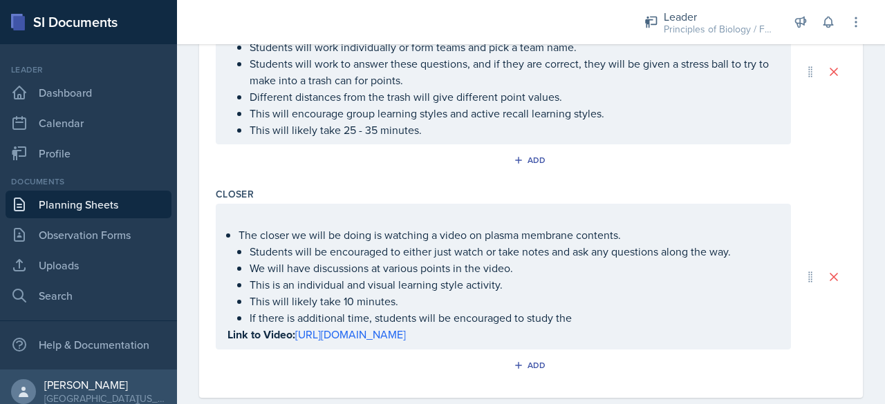
scroll to position [778, 0]
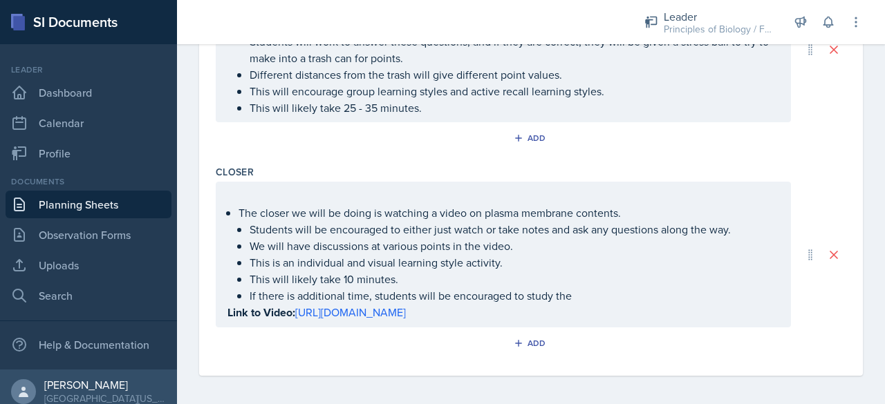
click at [574, 293] on p "If there is additional time, students will be encouraged to study the" at bounding box center [513, 295] width 529 height 17
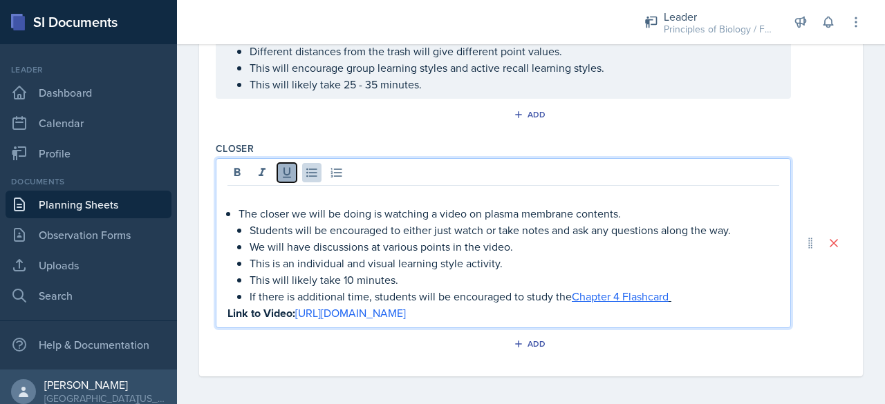
click at [285, 166] on icon at bounding box center [287, 173] width 14 height 14
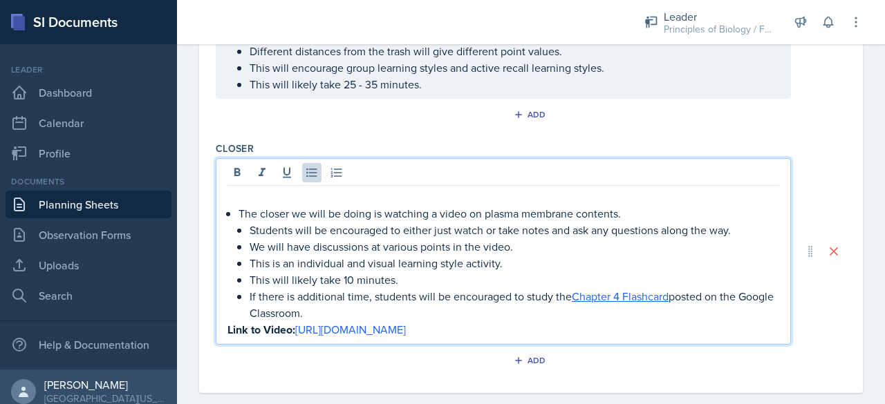
click at [447, 223] on p "Students will be encouraged to either just watch or take notes and ask any ques…" at bounding box center [513, 230] width 529 height 17
click at [597, 205] on p "The closer we will be doing is watching a video on plasma membrane contents." at bounding box center [508, 213] width 540 height 17
click at [451, 225] on p "Students will be encouraged to either just watch or take notes and ask any ques…" at bounding box center [513, 230] width 529 height 17
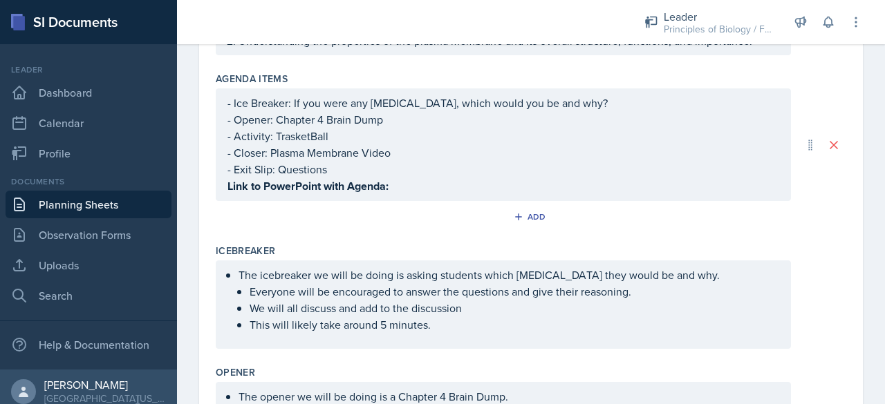
scroll to position [235, 0]
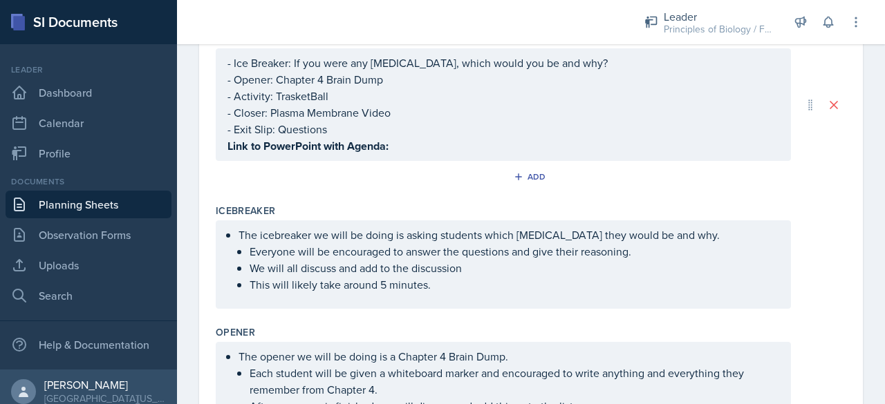
click at [401, 143] on p "Link to PowerPoint with Agenda:" at bounding box center [502, 146] width 551 height 17
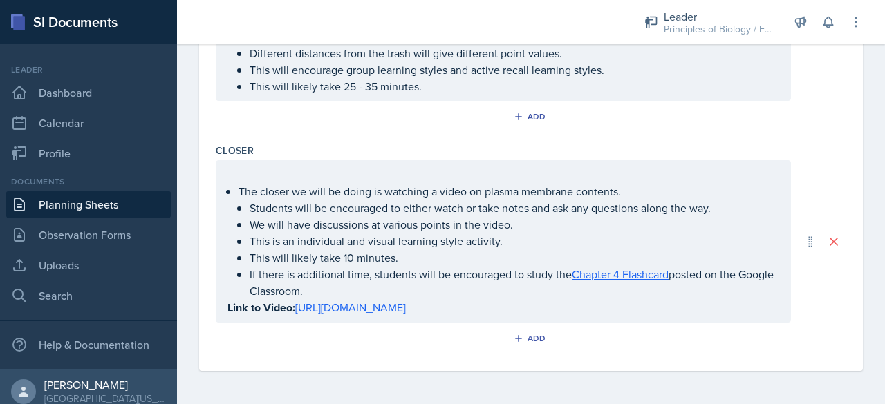
scroll to position [0, 0]
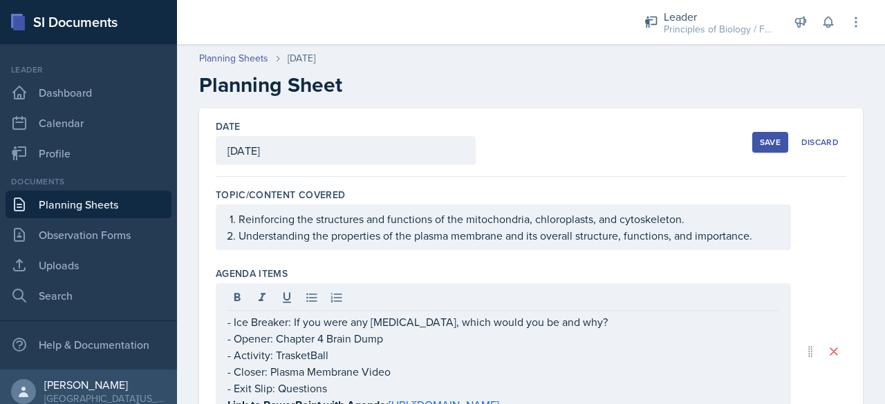
click at [759, 140] on div "Save" at bounding box center [769, 142] width 21 height 11
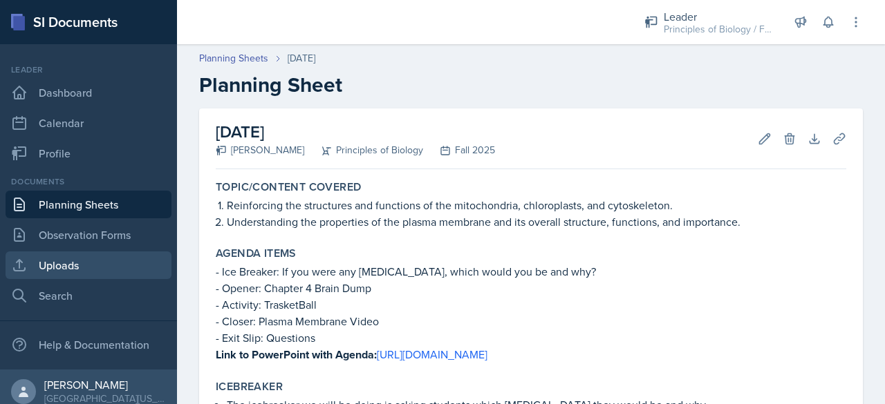
click at [88, 266] on link "Uploads" at bounding box center [89, 266] width 166 height 28
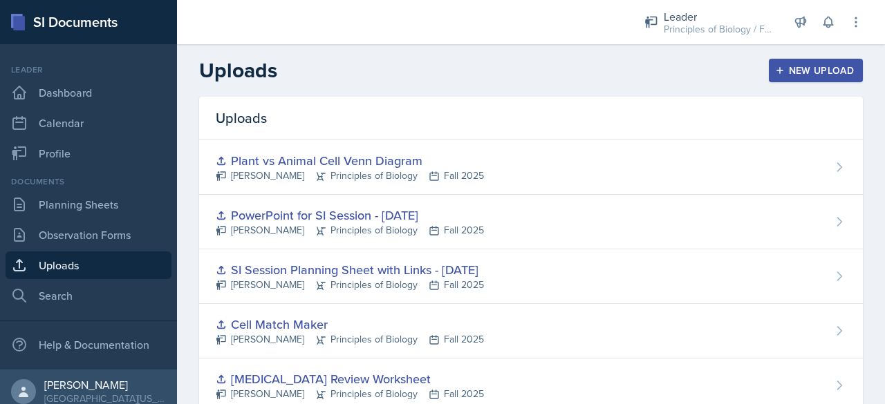
click at [818, 70] on div "New Upload" at bounding box center [815, 70] width 77 height 11
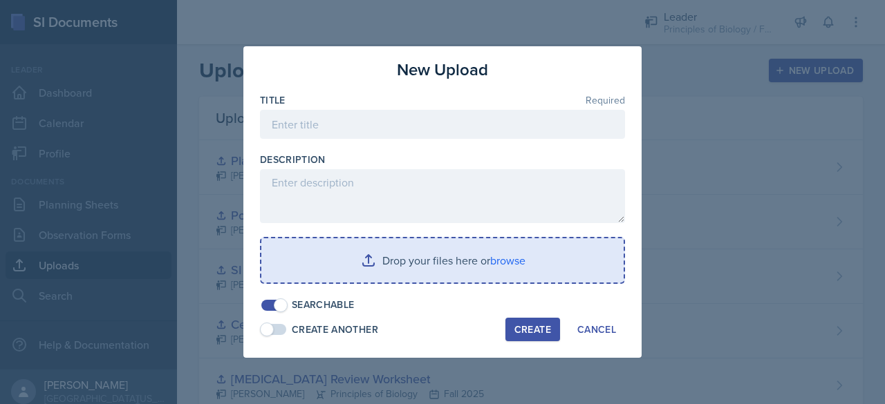
click at [444, 271] on input "file" at bounding box center [442, 260] width 362 height 44
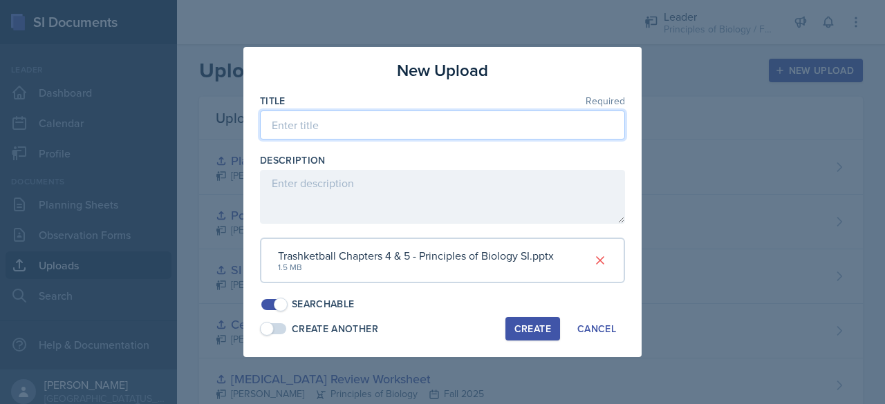
click at [338, 129] on input at bounding box center [442, 125] width 365 height 29
click at [304, 124] on input "Trashketball - Chapters 4 & 5" at bounding box center [442, 125] width 365 height 29
type input "Trashketball - Chapters 4 & 5"
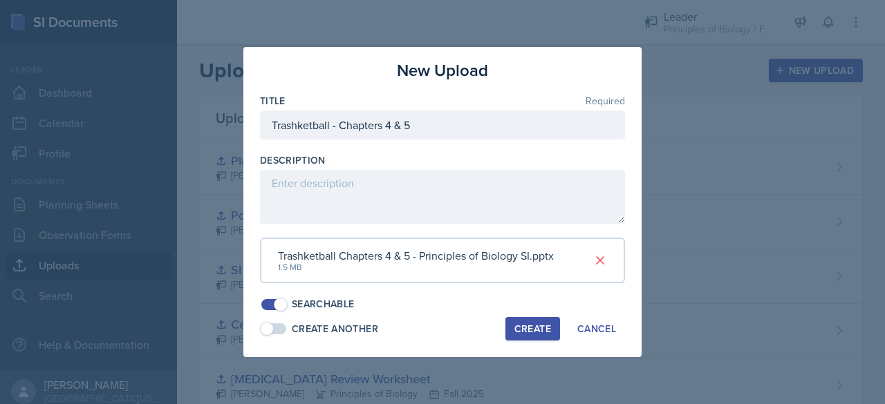
click at [509, 329] on button "Create" at bounding box center [532, 328] width 55 height 23
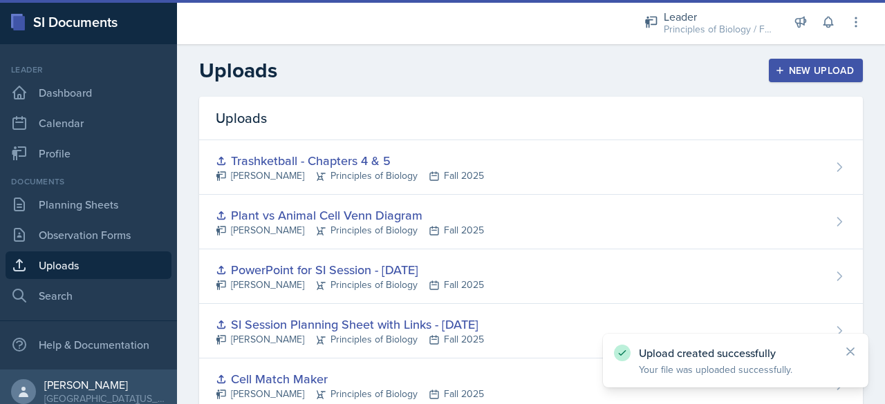
click at [783, 67] on div "New Upload" at bounding box center [815, 70] width 77 height 11
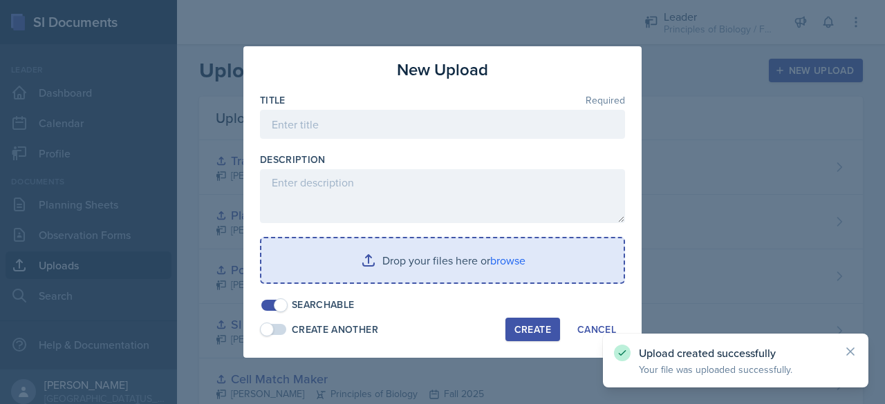
click at [431, 272] on input "file" at bounding box center [442, 260] width 362 height 44
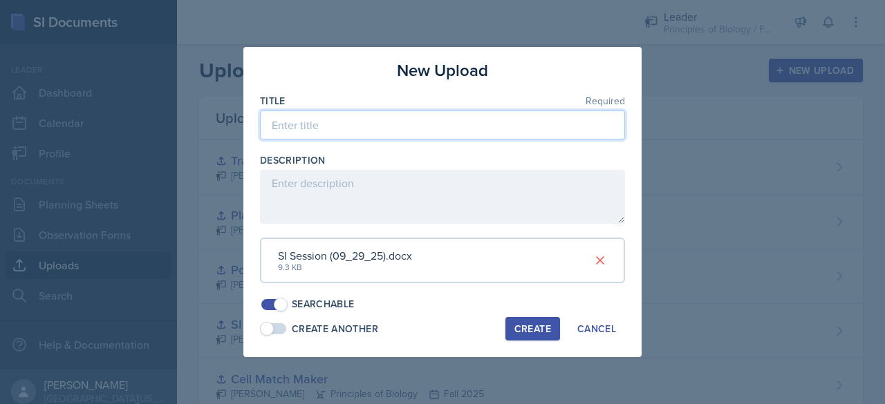
click at [330, 126] on input at bounding box center [442, 125] width 365 height 29
type input "SI Session Planning Sheet with Links - [DATE]"
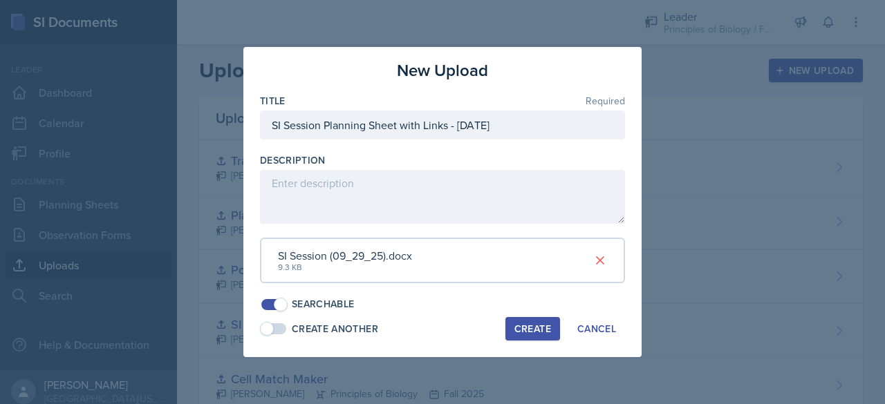
click at [531, 323] on div "Create" at bounding box center [532, 328] width 37 height 11
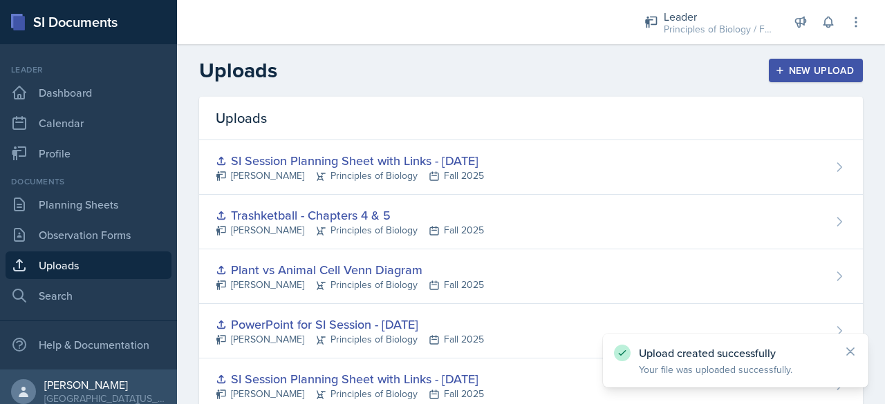
click at [824, 73] on div "New Upload" at bounding box center [815, 70] width 77 height 11
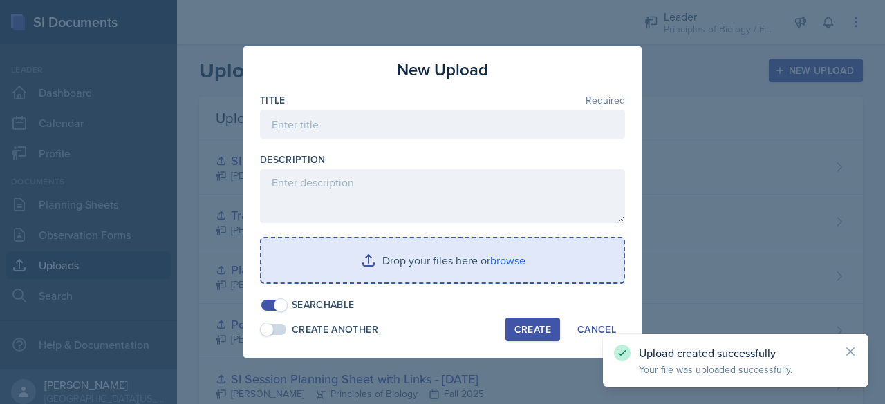
click at [390, 273] on input "file" at bounding box center [442, 260] width 362 height 44
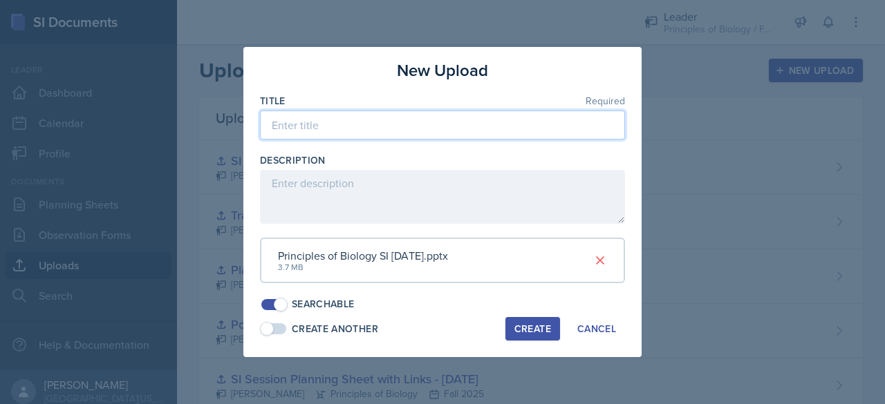
click at [325, 128] on input at bounding box center [442, 125] width 365 height 29
type input "S"
type input "PowerPoint for SI Session - [DATE]"
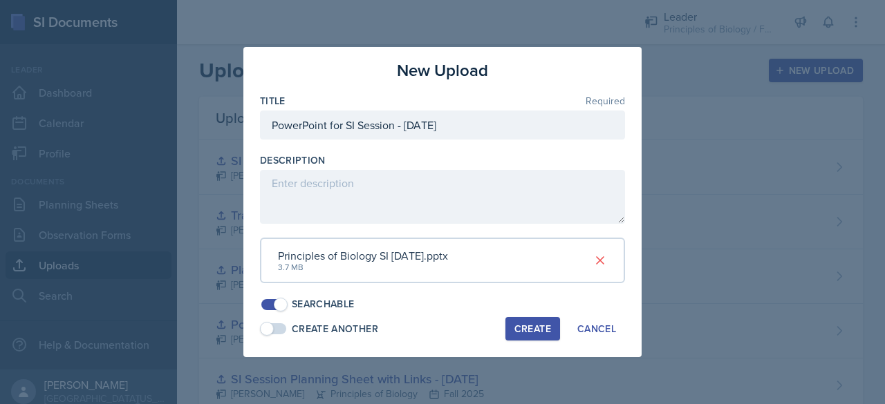
click at [528, 332] on div "Create" at bounding box center [532, 328] width 37 height 11
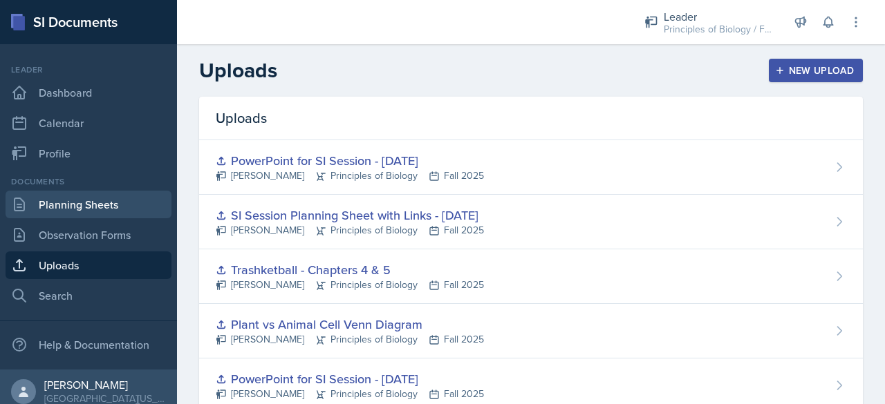
click at [94, 211] on link "Planning Sheets" at bounding box center [89, 205] width 166 height 28
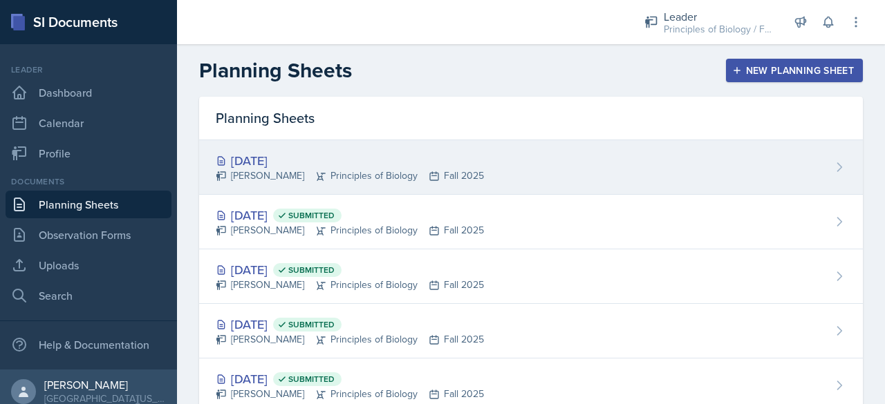
click at [369, 154] on div "[DATE]" at bounding box center [350, 160] width 268 height 19
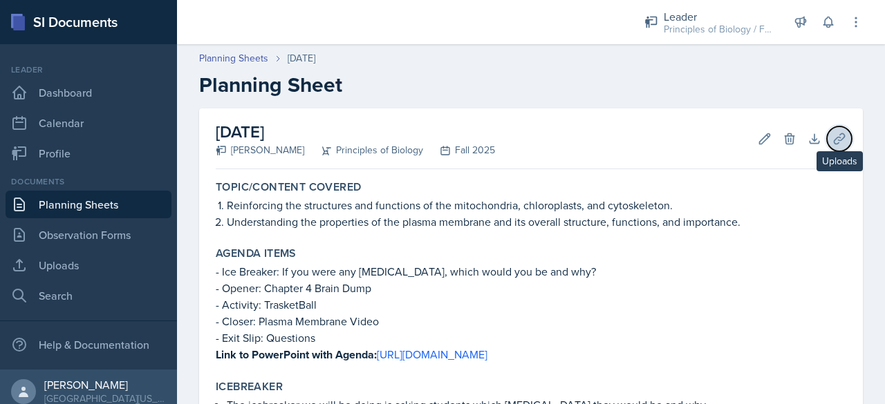
click at [832, 135] on icon at bounding box center [839, 139] width 14 height 14
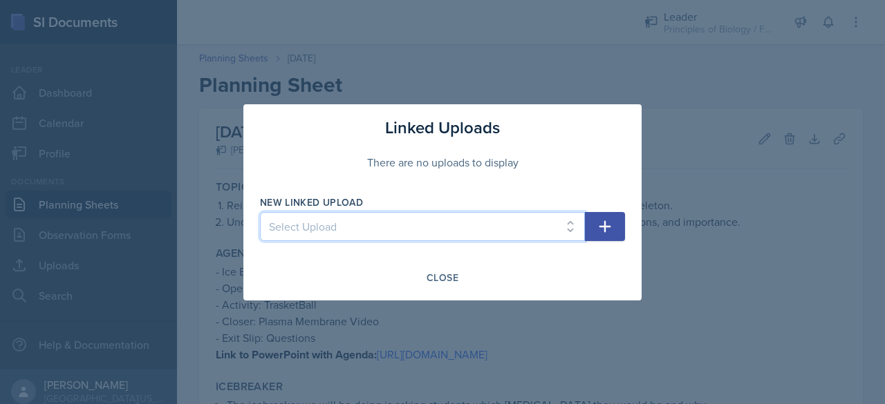
click at [438, 225] on select "Select Upload SI Planning Sheet with Links - [DATE] PowerPoint for SI Session -…" at bounding box center [422, 226] width 325 height 29
select select "0ba09f91-dccd-4dcb-bd1c-e750d6f0bc6b"
click at [260, 212] on select "Select Upload SI Planning Sheet with Links - [DATE] PowerPoint for SI Session -…" at bounding box center [422, 226] width 325 height 29
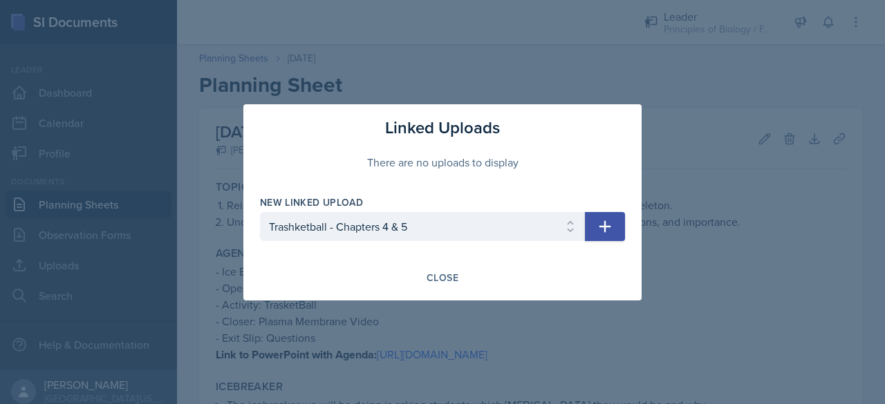
click at [609, 234] on icon "button" at bounding box center [604, 226] width 17 height 17
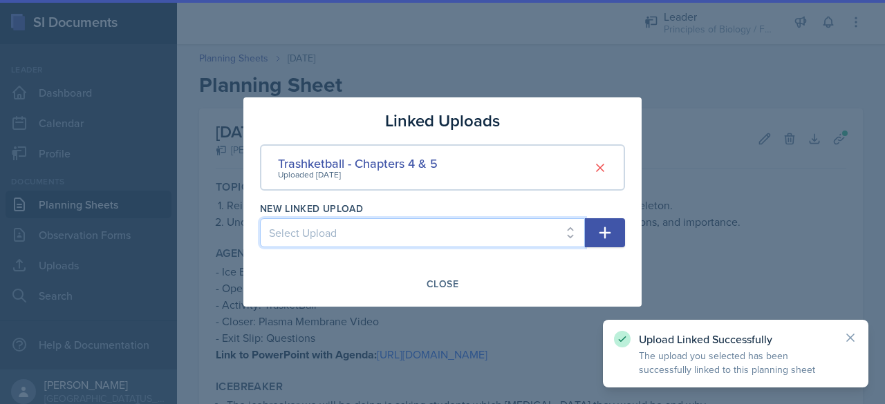
click at [440, 231] on select "Select Upload SI Planning Sheet with Links - [DATE] PowerPoint for SI Session -…" at bounding box center [422, 232] width 325 height 29
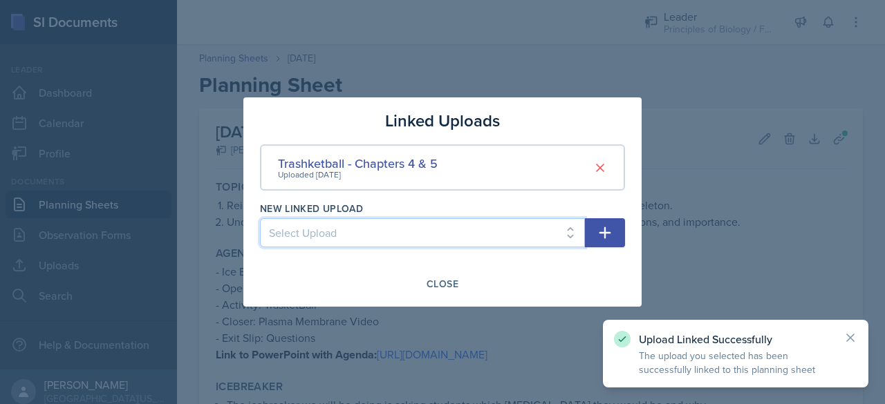
select select "fd013e11-7160-4dd4-bc52-3d9f4cfb08aa"
click at [260, 218] on select "Select Upload SI Planning Sheet with Links - [DATE] PowerPoint for SI Session -…" at bounding box center [422, 232] width 325 height 29
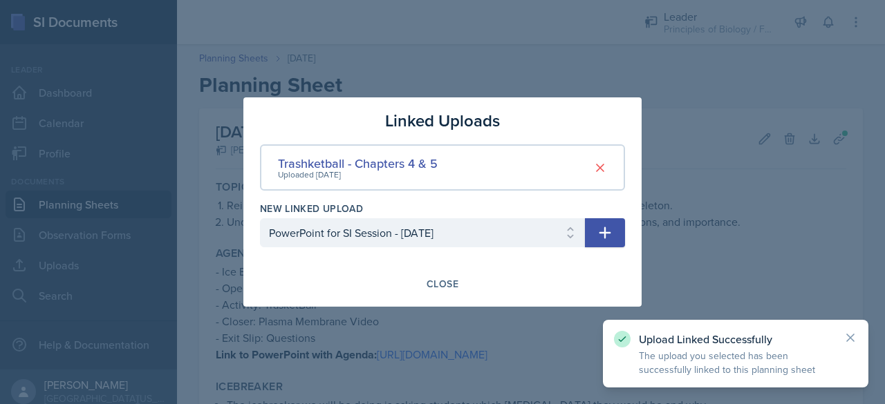
click at [611, 229] on icon "button" at bounding box center [604, 233] width 17 height 17
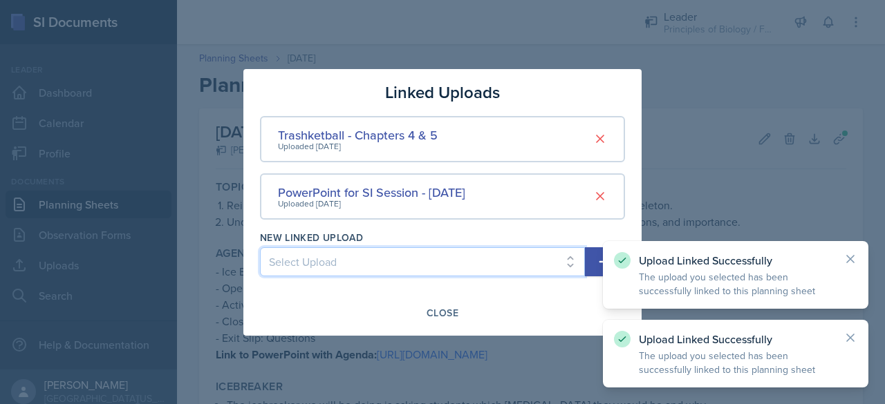
click at [386, 256] on select "Select Upload SI Planning Sheet with Links - [DATE] PowerPoint for SI Session -…" at bounding box center [422, 261] width 325 height 29
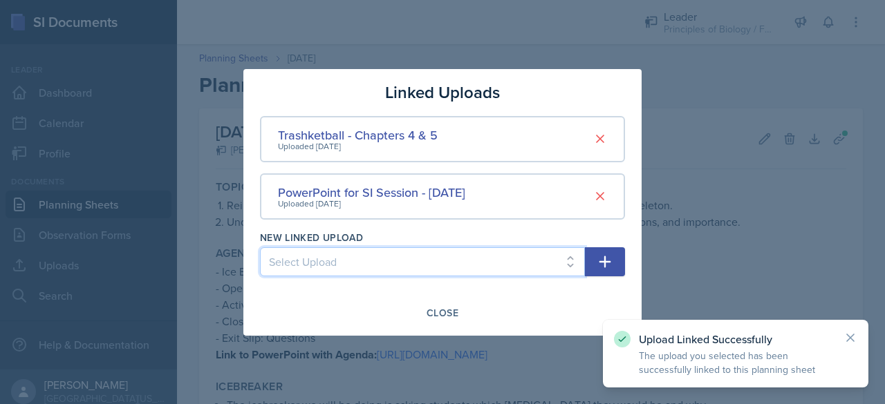
select select "f1a1a70d-ae36-4952-b4ea-4305acd3f015"
click at [260, 247] on select "Select Upload SI Planning Sheet with Links - [DATE] PowerPoint for SI Session -…" at bounding box center [422, 261] width 325 height 29
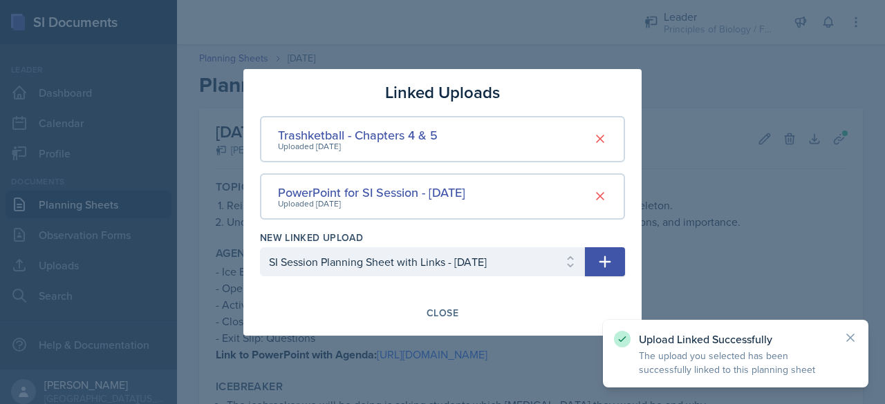
click at [601, 270] on button "button" at bounding box center [605, 261] width 40 height 29
select select
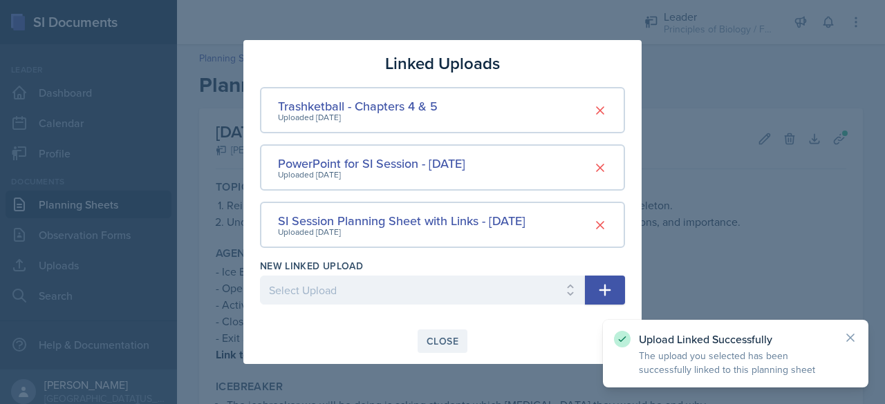
click at [437, 332] on button "Close" at bounding box center [442, 341] width 50 height 23
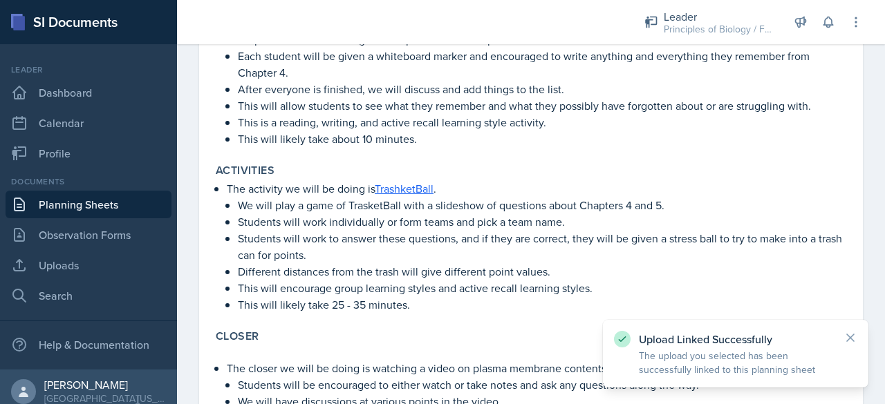
scroll to position [632, 0]
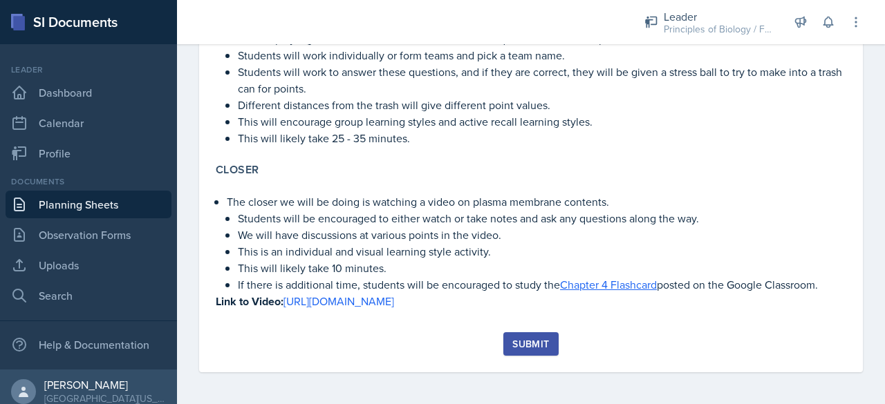
click at [525, 346] on div "Submit" at bounding box center [530, 344] width 37 height 11
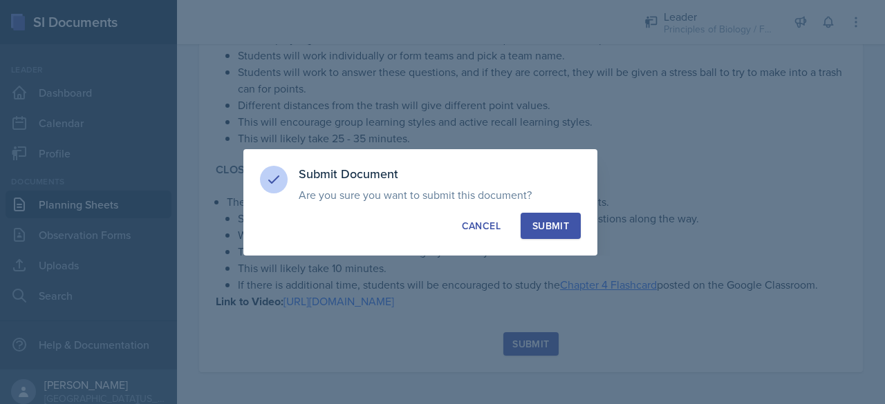
click at [569, 225] on button "Submit" at bounding box center [550, 226] width 60 height 26
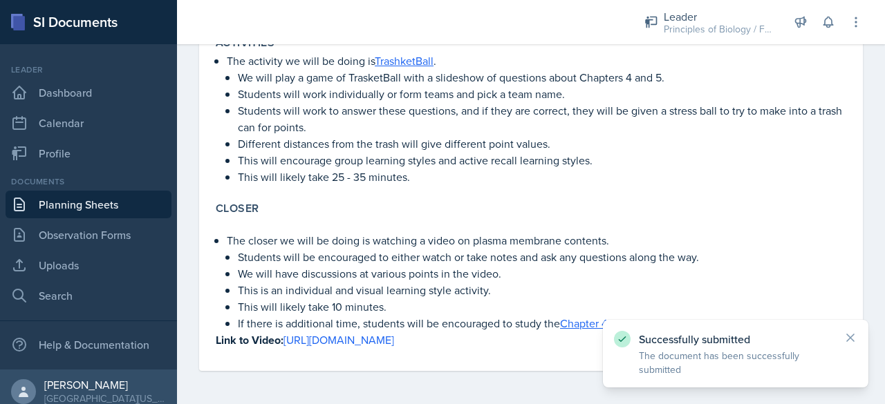
scroll to position [592, 0]
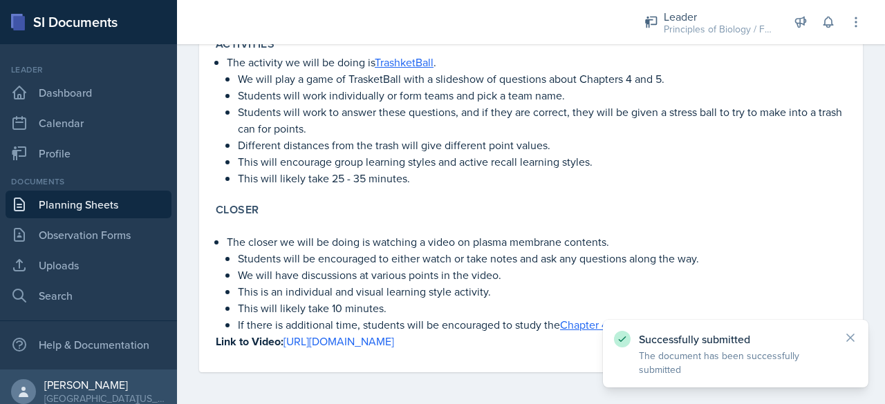
click at [111, 210] on link "Planning Sheets" at bounding box center [89, 205] width 166 height 28
